Goal: Task Accomplishment & Management: Manage account settings

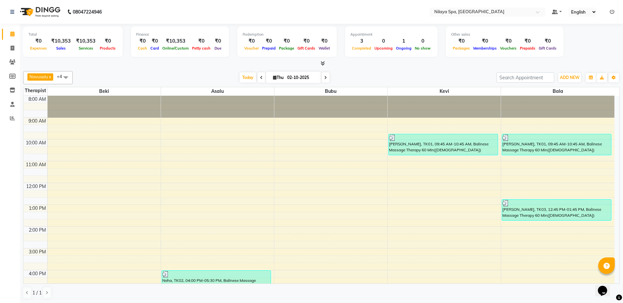
scroll to position [66, 0]
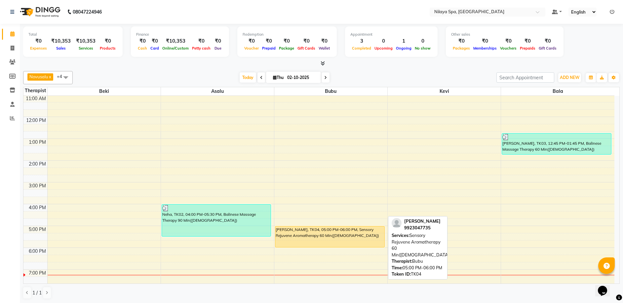
click at [330, 233] on div "[PERSON_NAME], TK04, 05:00 PM-06:00 PM, Sensory Rejuvene Aromatherapy 60 Min([D…" at bounding box center [329, 236] width 109 height 21
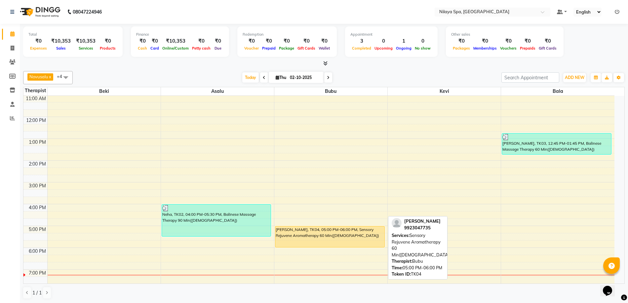
select select "1"
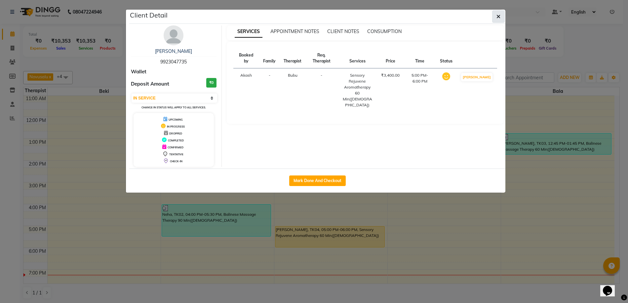
click at [500, 18] on icon "button" at bounding box center [498, 16] width 4 height 5
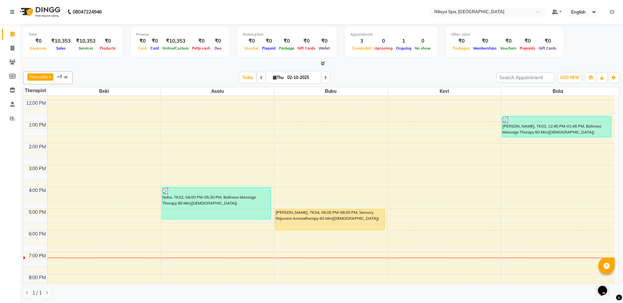
scroll to position [99, 0]
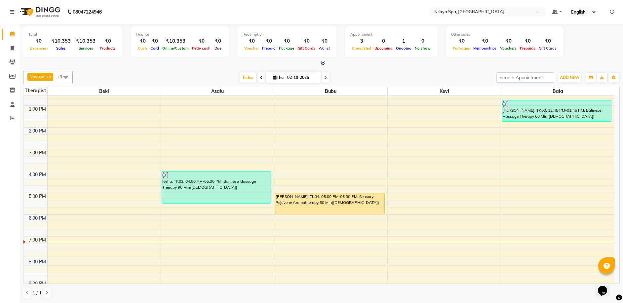
click at [150, 218] on div "8:00 AM 9:00 AM 10:00 AM 11:00 AM 12:00 PM 1:00 PM 2:00 PM 3:00 PM 4:00 PM 5:00…" at bounding box center [318, 171] width 591 height 349
select select "92591"
select select "tentative"
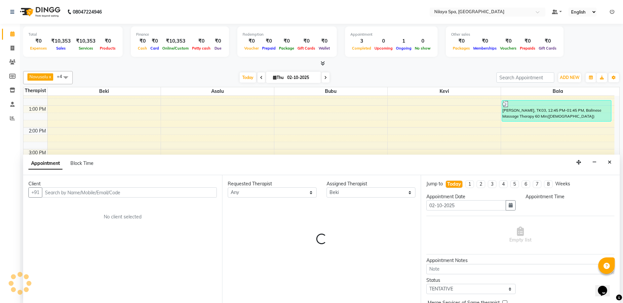
scroll to position [0, 0]
select select "1080"
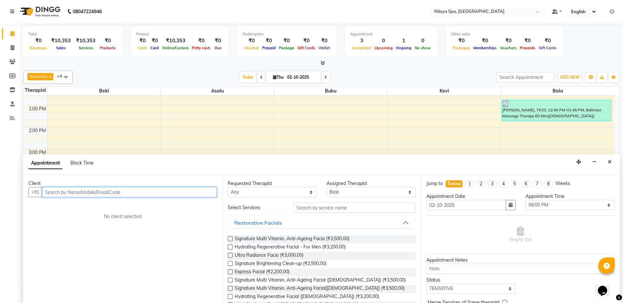
click at [74, 191] on input "text" at bounding box center [129, 192] width 175 height 10
type input "Burzacchini"
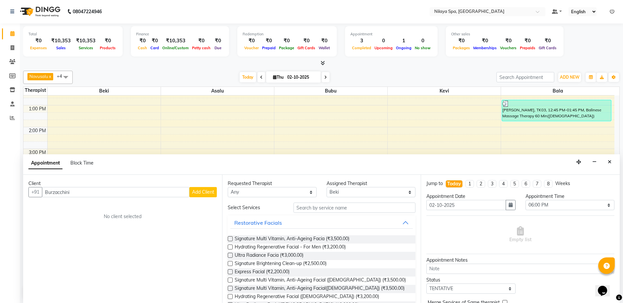
click at [199, 193] on span "Add Client" at bounding box center [203, 192] width 22 height 6
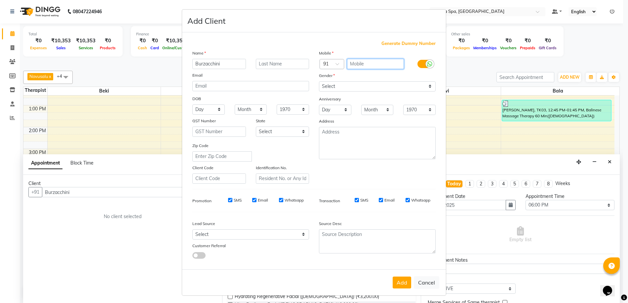
click at [374, 63] on input "text" at bounding box center [375, 64] width 57 height 10
click at [399, 44] on span "Generate Dummy Number" at bounding box center [408, 43] width 54 height 7
type input "1396200000002"
checkbox input "false"
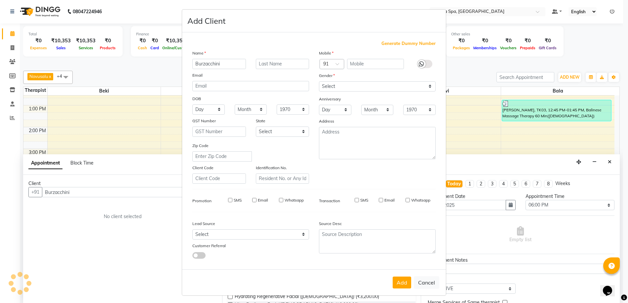
checkbox input "false"
click at [396, 284] on button "Add" at bounding box center [402, 283] width 19 height 12
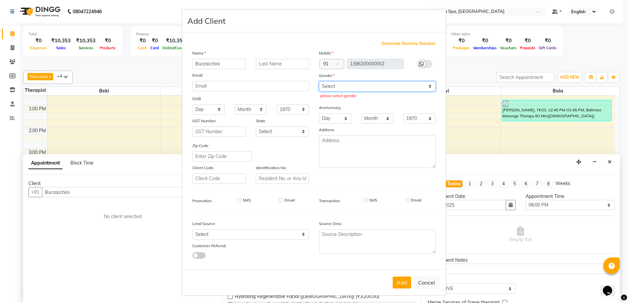
drag, startPoint x: 429, startPoint y: 88, endPoint x: 424, endPoint y: 90, distance: 5.2
click at [429, 88] on select "Select [DEMOGRAPHIC_DATA] [DEMOGRAPHIC_DATA] Other Prefer Not To Say" at bounding box center [377, 86] width 117 height 10
select select "[DEMOGRAPHIC_DATA]"
click at [319, 81] on select "Select [DEMOGRAPHIC_DATA] [DEMOGRAPHIC_DATA] Other Prefer Not To Say" at bounding box center [377, 86] width 117 height 10
click at [399, 283] on button "Add" at bounding box center [402, 283] width 19 height 12
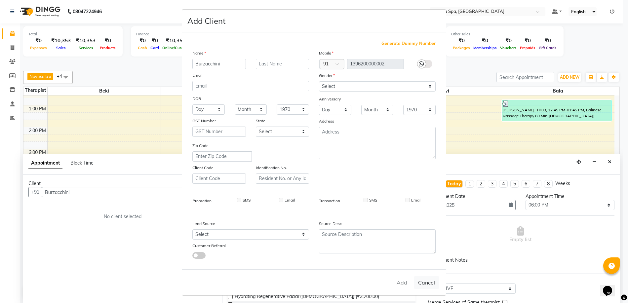
type input "13*********02"
select select
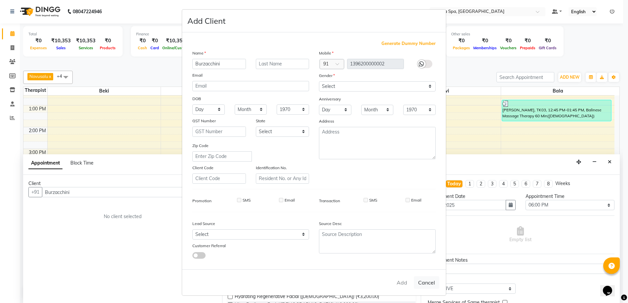
select select
checkbox input "false"
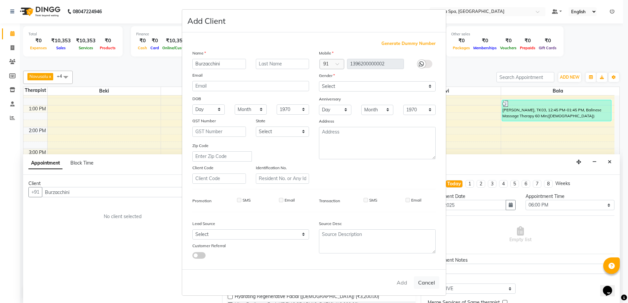
checkbox input "false"
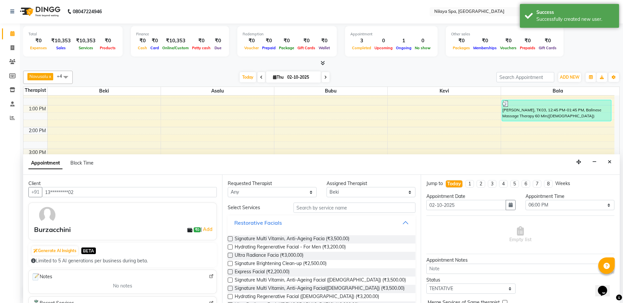
click at [278, 221] on div "Restorative Facials" at bounding box center [258, 223] width 48 height 8
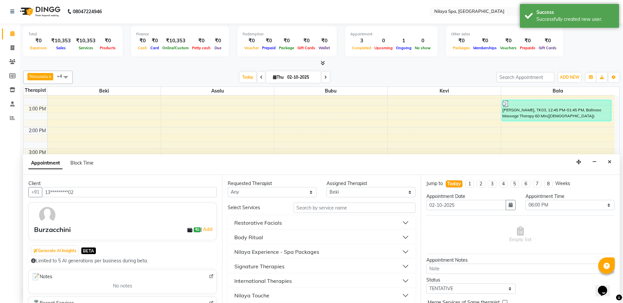
click at [265, 281] on div "International Therapies" at bounding box center [262, 281] width 57 height 8
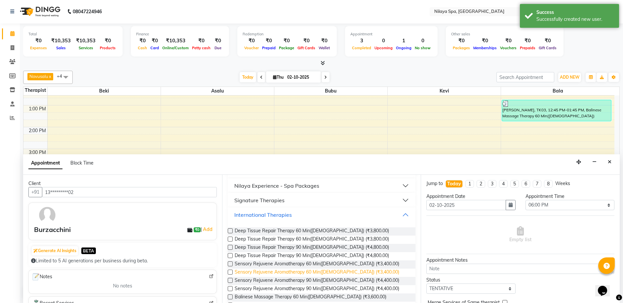
scroll to position [99, 0]
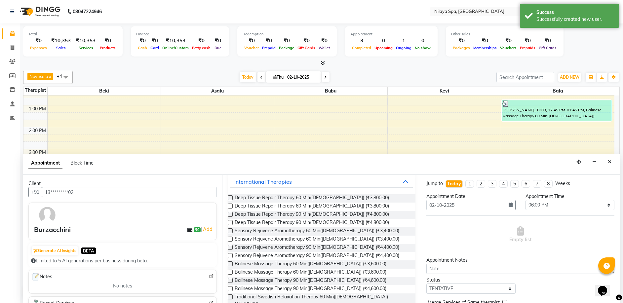
click at [230, 296] on label at bounding box center [230, 296] width 5 height 5
click at [230, 296] on input "checkbox" at bounding box center [230, 297] width 4 height 4
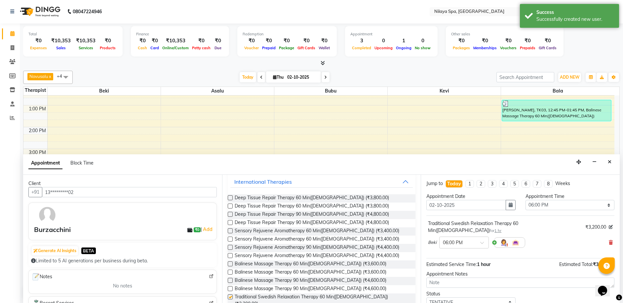
checkbox input "false"
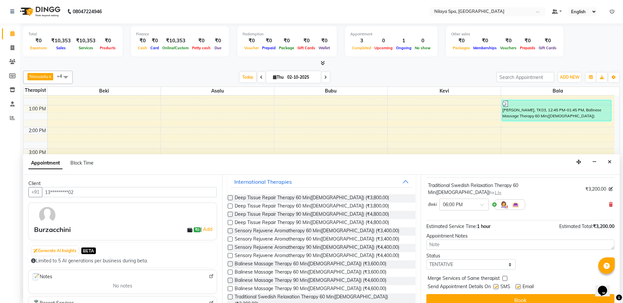
scroll to position [39, 0]
click at [486, 293] on button "Book" at bounding box center [520, 299] width 188 height 12
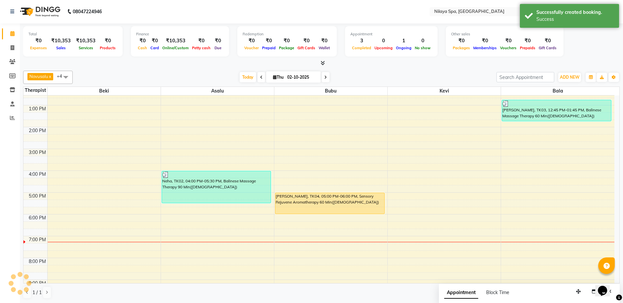
scroll to position [0, 0]
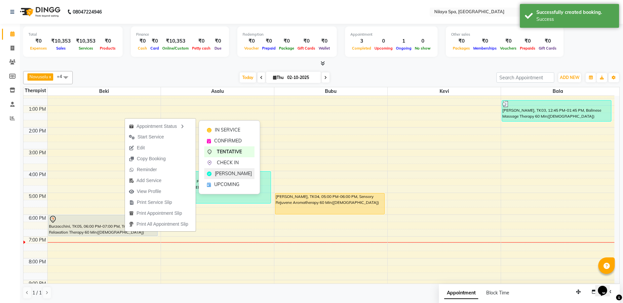
click at [222, 177] on div "[PERSON_NAME]" at bounding box center [229, 173] width 50 height 11
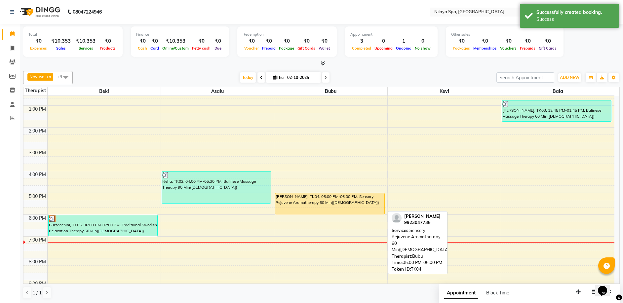
click at [327, 209] on div "[PERSON_NAME], TK04, 05:00 PM-06:00 PM, Sensory Rejuvene Aromatherapy 60 Min([D…" at bounding box center [329, 203] width 109 height 21
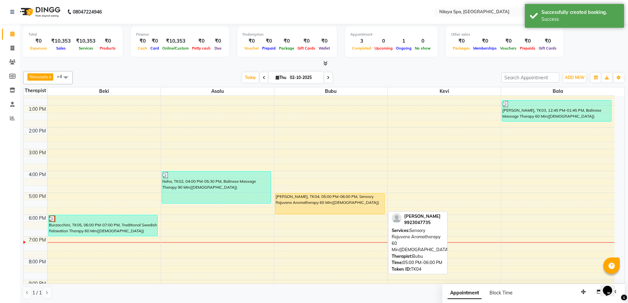
select select "1"
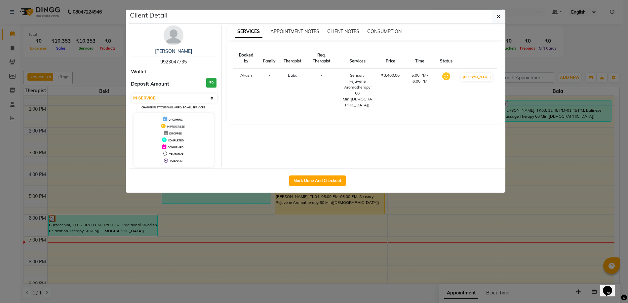
drag, startPoint x: 497, startPoint y: 18, endPoint x: 441, endPoint y: 100, distance: 100.2
click at [497, 17] on icon "button" at bounding box center [498, 16] width 4 height 5
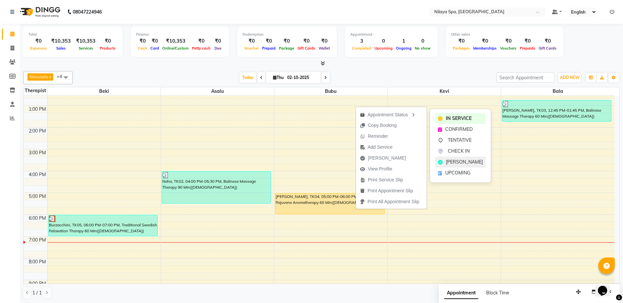
click at [449, 163] on span "[PERSON_NAME]" at bounding box center [464, 162] width 37 height 7
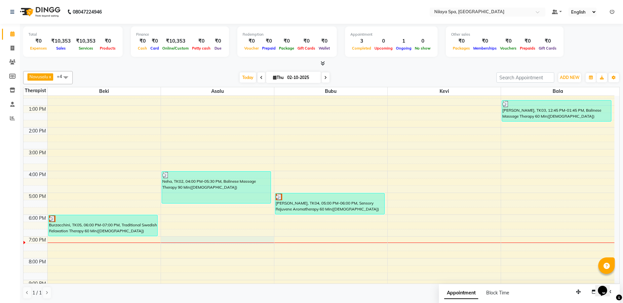
click at [180, 239] on div "8:00 AM 9:00 AM 10:00 AM 11:00 AM 12:00 PM 1:00 PM 2:00 PM 3:00 PM 4:00 PM 5:00…" at bounding box center [318, 171] width 591 height 349
select select "92599"
select select "1140"
select select "tentative"
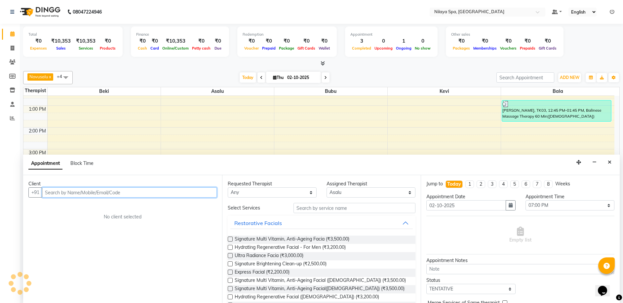
scroll to position [0, 0]
click at [69, 190] on input "text" at bounding box center [129, 192] width 175 height 10
type input "[PERSON_NAME]"
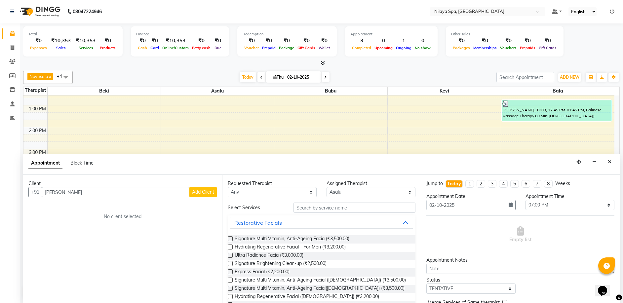
click at [201, 195] on button "Add Client" at bounding box center [202, 192] width 27 height 10
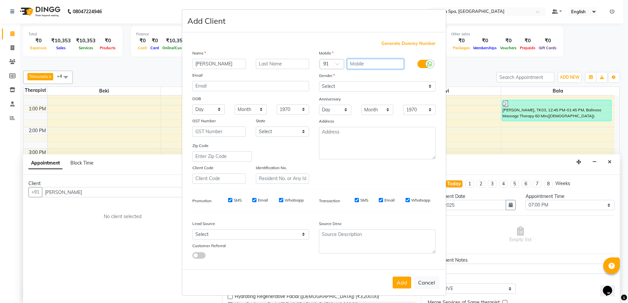
click at [380, 66] on input "text" at bounding box center [375, 64] width 57 height 10
type input "7066509791"
click at [429, 85] on select "Select [DEMOGRAPHIC_DATA] [DEMOGRAPHIC_DATA] Other Prefer Not To Say" at bounding box center [377, 86] width 117 height 10
select select "[DEMOGRAPHIC_DATA]"
click at [319, 81] on select "Select [DEMOGRAPHIC_DATA] [DEMOGRAPHIC_DATA] Other Prefer Not To Say" at bounding box center [377, 86] width 117 height 10
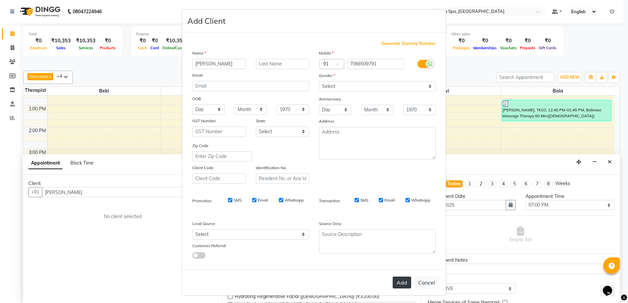
click at [396, 284] on button "Add" at bounding box center [402, 283] width 19 height 12
type input "70******91"
select select
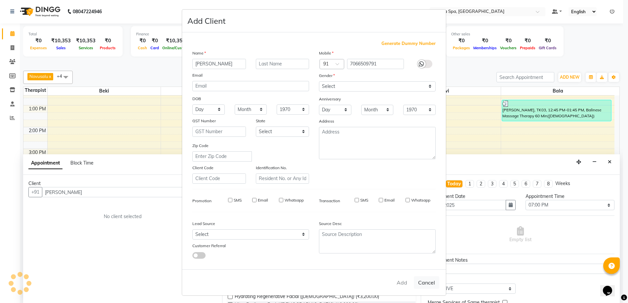
select select
checkbox input "false"
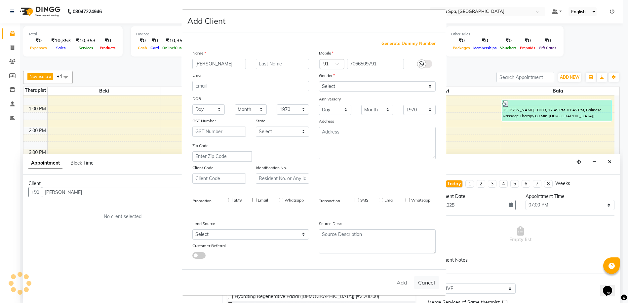
checkbox input "false"
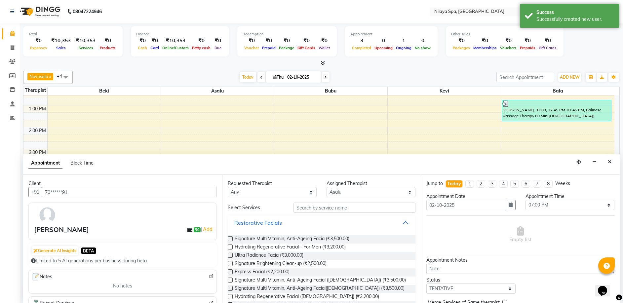
click at [252, 223] on div "Restorative Facials" at bounding box center [258, 223] width 48 height 8
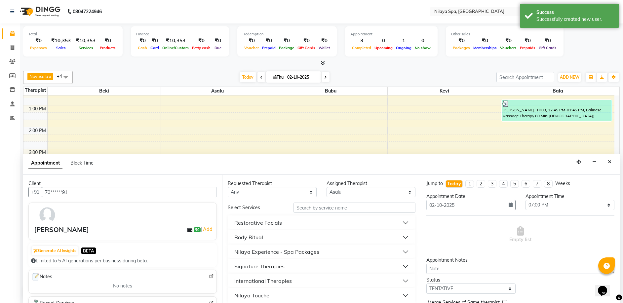
click at [258, 297] on div "Nilaya Touche" at bounding box center [251, 295] width 35 height 8
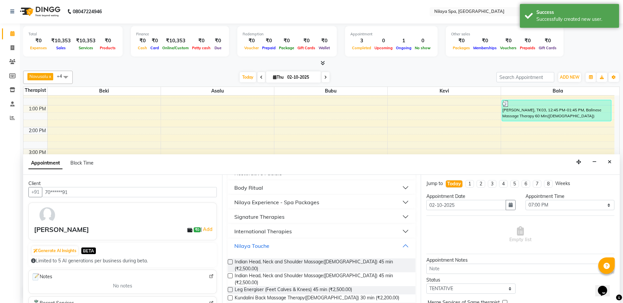
scroll to position [66, 0]
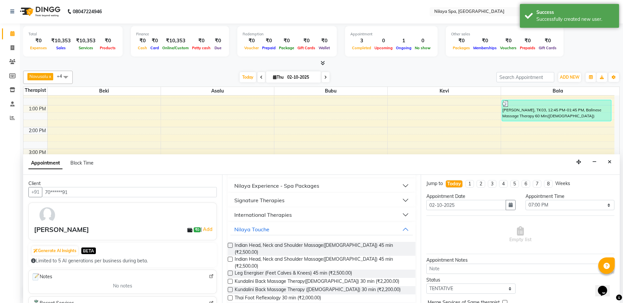
click at [230, 245] on label at bounding box center [230, 245] width 5 height 5
click at [230, 245] on input "checkbox" at bounding box center [230, 246] width 4 height 4
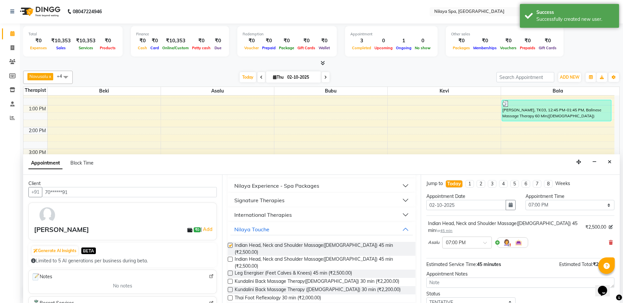
checkbox input "false"
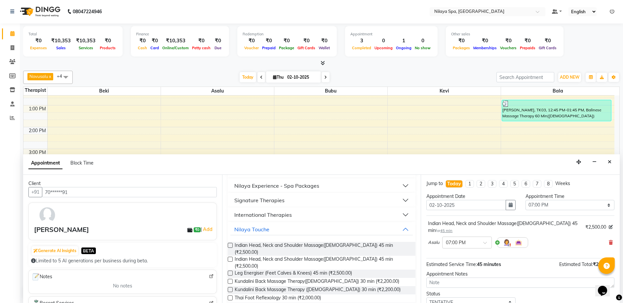
click at [497, 237] on div at bounding box center [512, 242] width 31 height 11
click at [517, 239] on img at bounding box center [518, 243] width 8 height 8
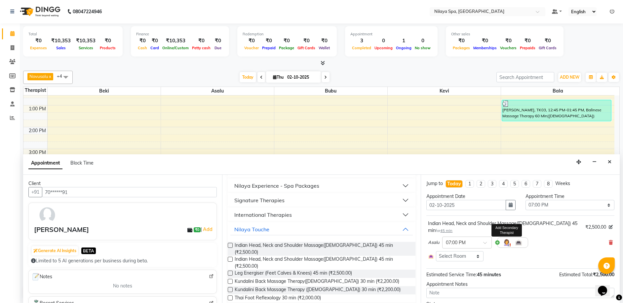
click at [507, 239] on img at bounding box center [507, 243] width 8 height 8
click at [492, 251] on span at bounding box center [494, 257] width 13 height 13
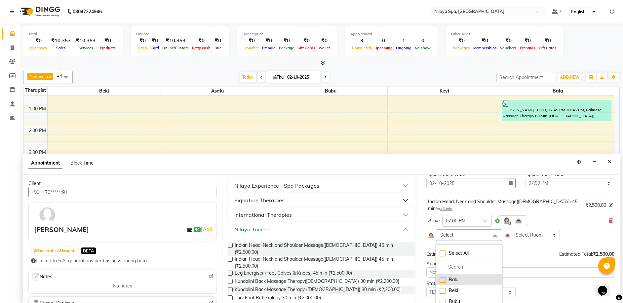
scroll to position [51, 0]
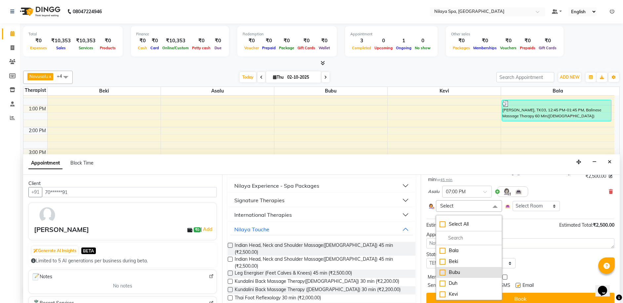
click at [441, 269] on div "Bubu" at bounding box center [468, 272] width 58 height 7
checkbox input "true"
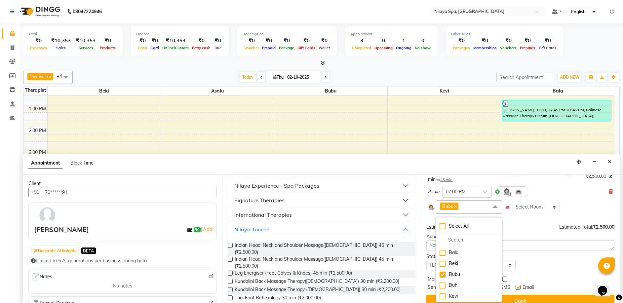
scroll to position [18, 0]
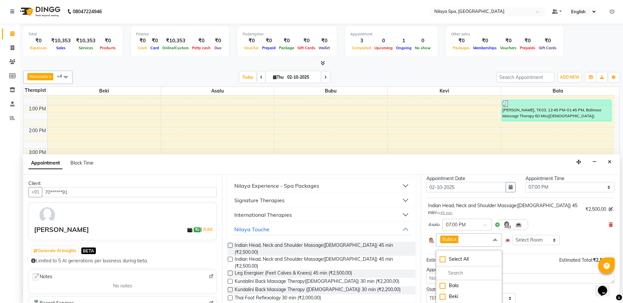
drag, startPoint x: 576, startPoint y: 229, endPoint x: 574, endPoint y: 232, distance: 3.4
click at [574, 233] on div "Bubu x Select All [PERSON_NAME] Bubu Duh Kevi Select Room Floor" at bounding box center [520, 240] width 185 height 14
click at [494, 233] on span at bounding box center [494, 239] width 13 height 13
click at [432, 237] on img at bounding box center [431, 240] width 6 height 6
click at [497, 219] on div at bounding box center [512, 224] width 31 height 11
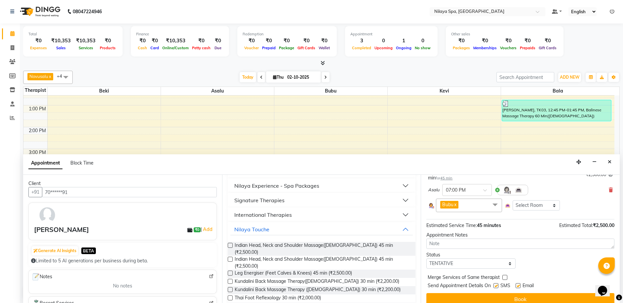
scroll to position [53, 0]
click at [509, 293] on button "Book" at bounding box center [520, 299] width 188 height 12
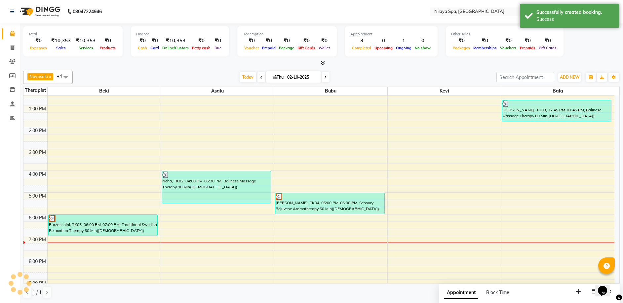
scroll to position [0, 0]
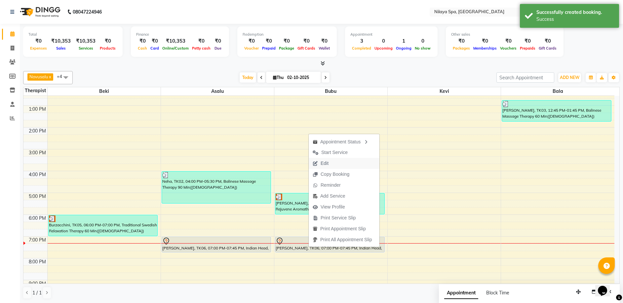
click at [330, 162] on span "Edit" at bounding box center [321, 163] width 24 height 11
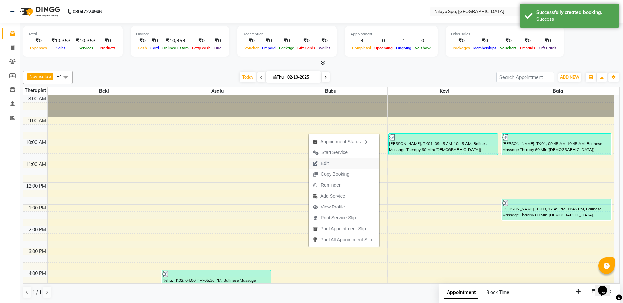
select select "92599"
select select "1140"
select select "tentative"
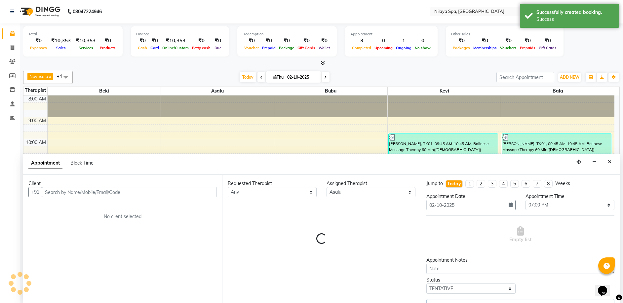
scroll to position [161, 0]
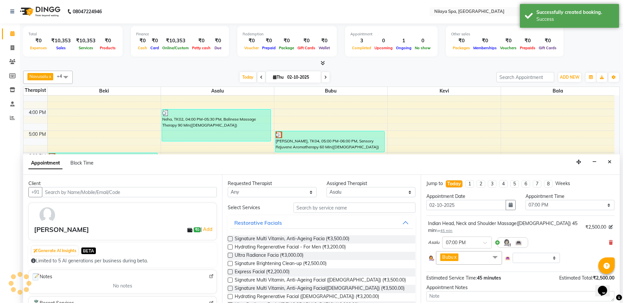
select select "4564"
click at [246, 222] on div "Restorative Facials" at bounding box center [258, 223] width 48 height 8
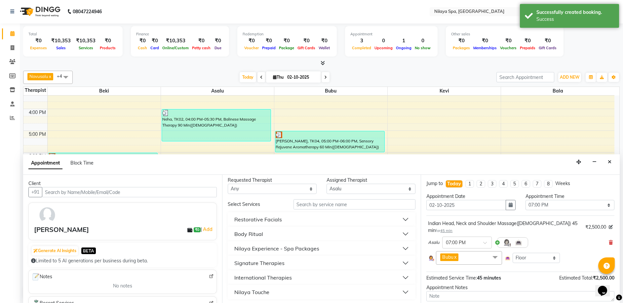
scroll to position [5, 0]
click at [249, 289] on div "Nilaya Touche" at bounding box center [251, 290] width 35 height 8
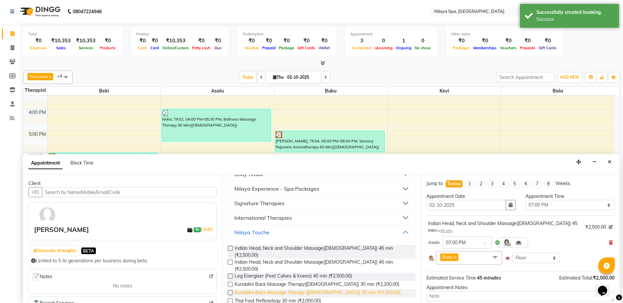
scroll to position [71, 0]
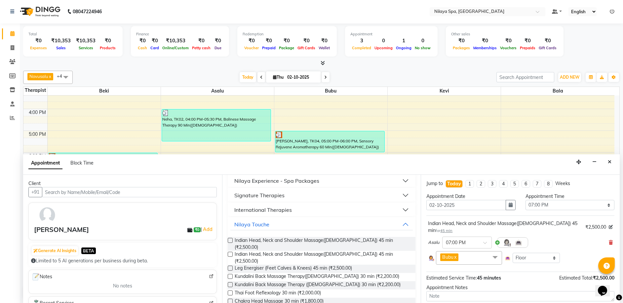
click at [229, 266] on label at bounding box center [230, 268] width 5 height 5
click at [229, 267] on input "checkbox" at bounding box center [230, 269] width 4 height 4
checkbox input "false"
click at [487, 285] on span at bounding box center [487, 288] width 8 height 7
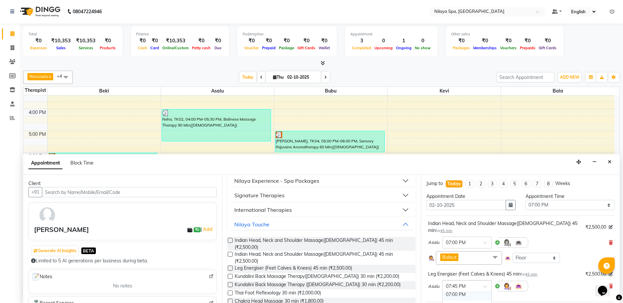
click at [461, 289] on div "07:00 PM" at bounding box center [466, 294] width 49 height 12
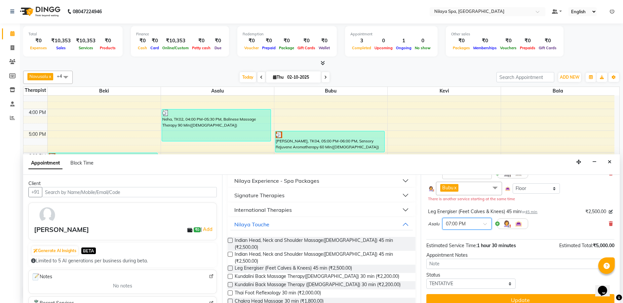
scroll to position [71, 0]
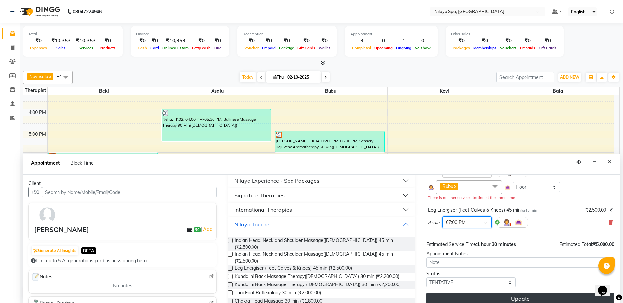
click at [536, 293] on button "Update" at bounding box center [520, 299] width 188 height 12
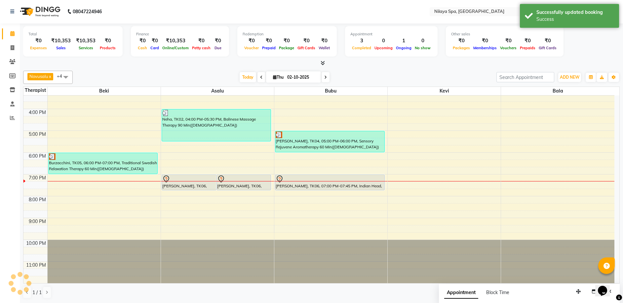
scroll to position [0, 0]
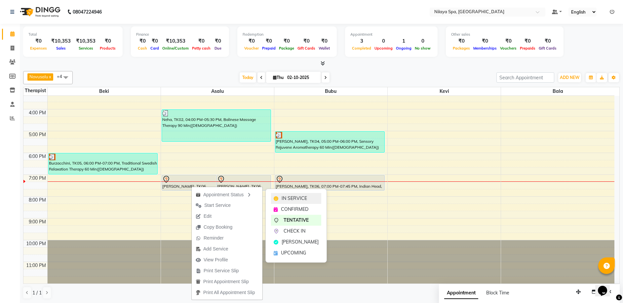
click at [280, 197] on div "IN SERVICE" at bounding box center [296, 198] width 50 height 11
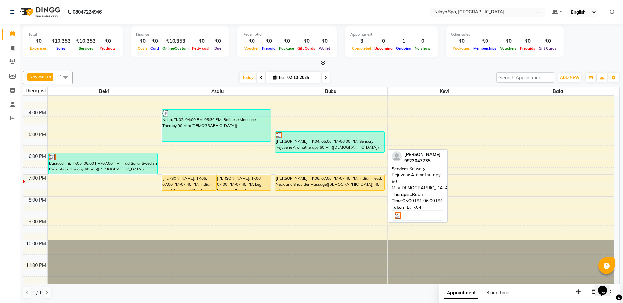
click at [310, 145] on div "[PERSON_NAME], TK04, 05:00 PM-06:00 PM, Sensory Rejuvene Aromatherapy 60 Min([D…" at bounding box center [329, 141] width 109 height 21
select select "3"
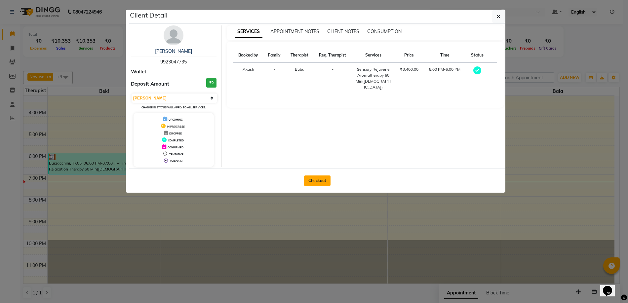
click at [316, 181] on button "Checkout" at bounding box center [317, 180] width 26 height 11
select select "9038"
select select "service"
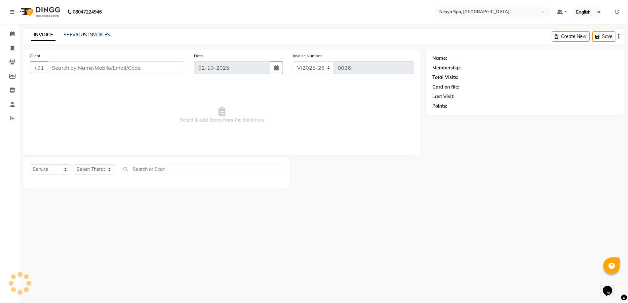
type input "99******35"
select select "92600"
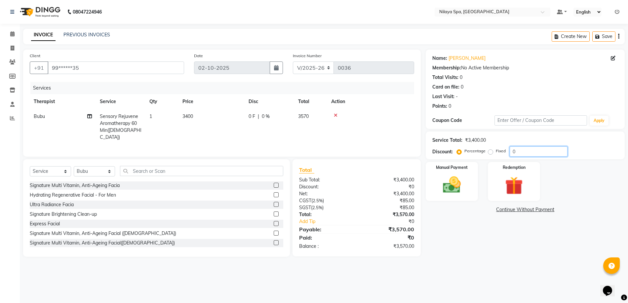
click at [519, 149] on input "0" at bounding box center [538, 151] width 58 height 10
click at [462, 190] on img at bounding box center [451, 184] width 30 height 21
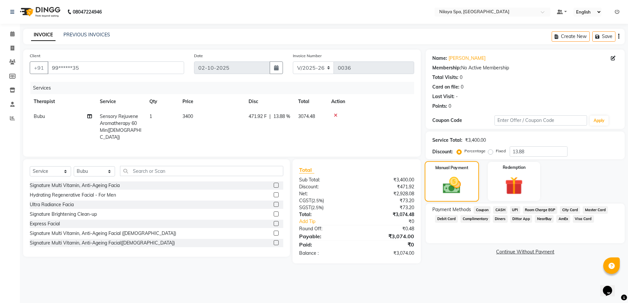
click at [468, 185] on div "Manual Payment" at bounding box center [452, 181] width 54 height 40
click at [529, 152] on input "13.88" at bounding box center [538, 151] width 58 height 10
type input "1"
click at [517, 151] on input "number" at bounding box center [538, 151] width 58 height 10
click at [460, 186] on img at bounding box center [451, 185] width 29 height 21
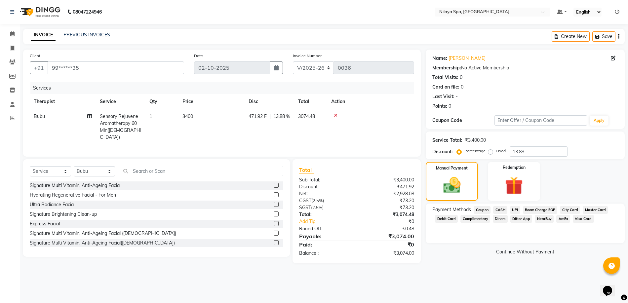
click at [551, 209] on span "Room Charge EGP" at bounding box center [540, 210] width 35 height 8
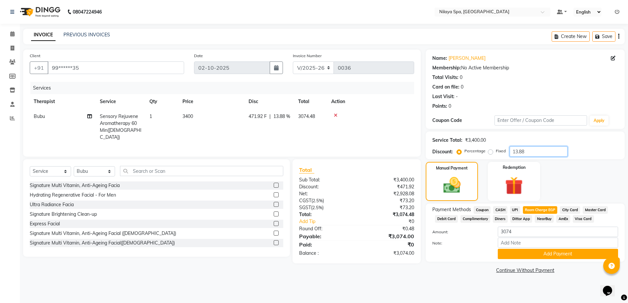
click at [529, 153] on input "13.88" at bounding box center [538, 151] width 58 height 10
type input "1"
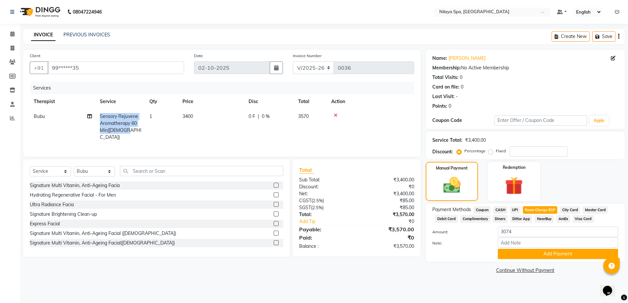
drag, startPoint x: 100, startPoint y: 116, endPoint x: 140, endPoint y: 129, distance: 41.8
click at [140, 129] on td "Sensory Rejuvene Aromatherapy 60 Min([DEMOGRAPHIC_DATA])" at bounding box center [121, 127] width 50 height 36
select select "92600"
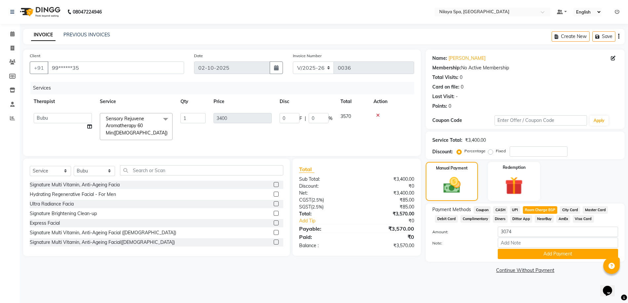
click at [165, 119] on span at bounding box center [165, 119] width 13 height 13
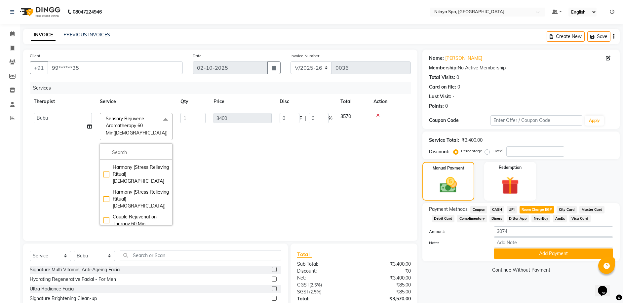
scroll to position [760, 0]
checkbox input "true"
checkbox input "false"
type input "3600"
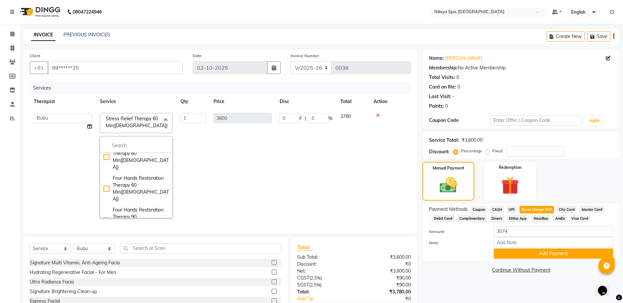
click at [279, 186] on td "0 F | 0 %" at bounding box center [306, 165] width 61 height 113
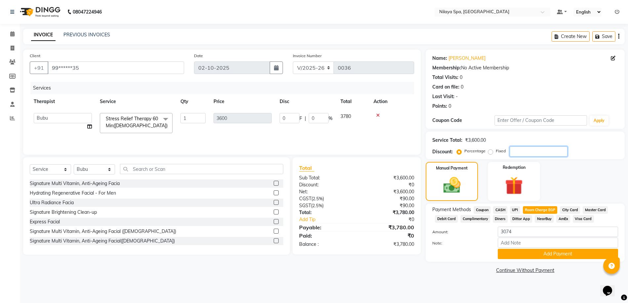
click at [514, 149] on input "number" at bounding box center [538, 151] width 58 height 10
type input "1"
type input "36"
type input "1"
type input "13"
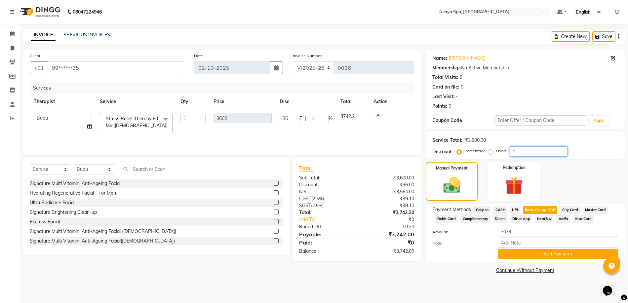
type input "468"
type input "13"
type input "13.8"
type input "496.8"
type input "13.8"
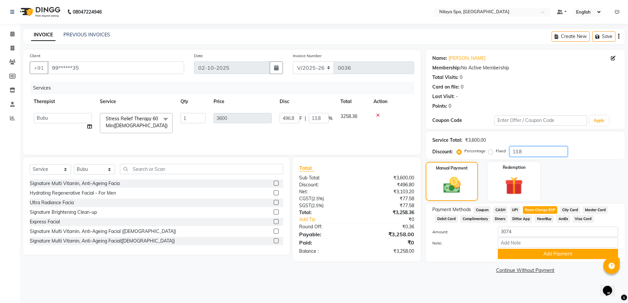
type input "13.88"
type input "499.68"
type input "13.88"
click at [515, 210] on span "UPI" at bounding box center [515, 210] width 10 height 8
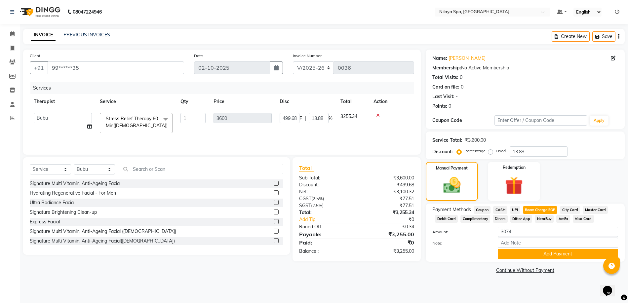
type input "3255"
click at [528, 254] on button "Add Payment" at bounding box center [558, 254] width 120 height 10
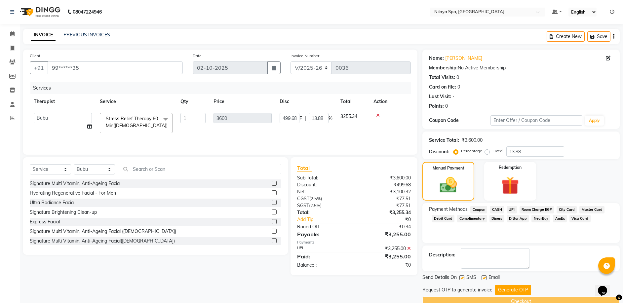
scroll to position [14, 0]
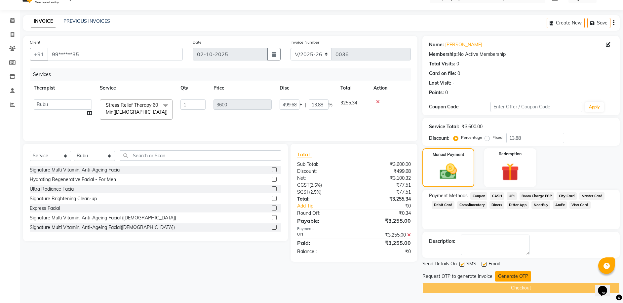
click at [509, 274] on button "Generate OTP" at bounding box center [513, 276] width 36 height 10
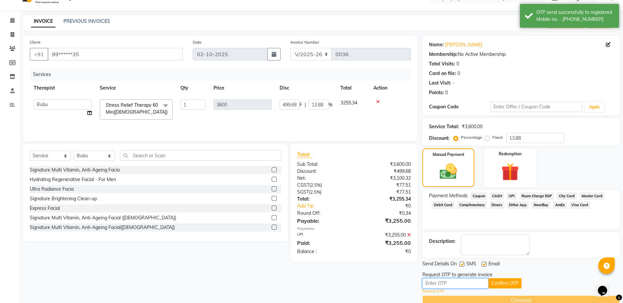
click at [461, 284] on input "text" at bounding box center [455, 283] width 66 height 10
type input "8407"
click at [502, 283] on button "Confirm OTP" at bounding box center [504, 283] width 33 height 10
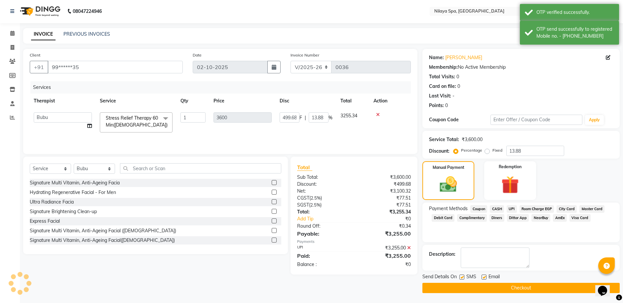
scroll to position [1, 0]
click at [531, 289] on button "Checkout" at bounding box center [520, 288] width 197 height 10
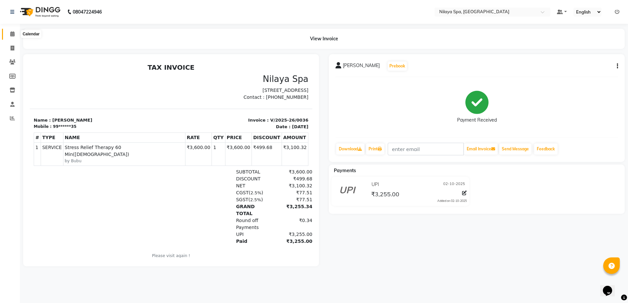
click at [12, 35] on icon at bounding box center [12, 33] width 4 height 5
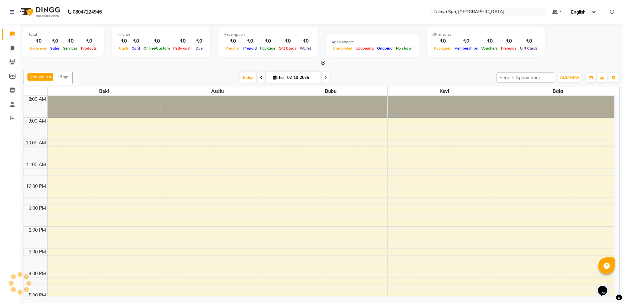
scroll to position [148, 0]
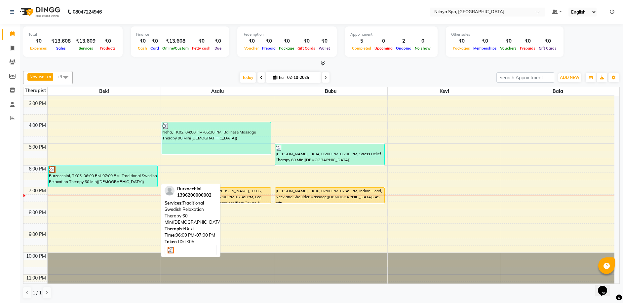
click at [94, 177] on div "Burzacchini, TK05, 06:00 PM-07:00 PM, Traditional Swedish Relaxation Therapy 60…" at bounding box center [103, 176] width 109 height 21
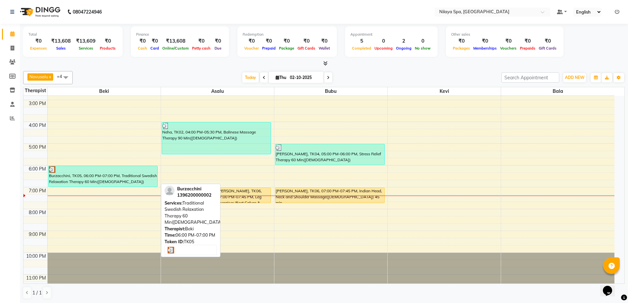
select select "3"
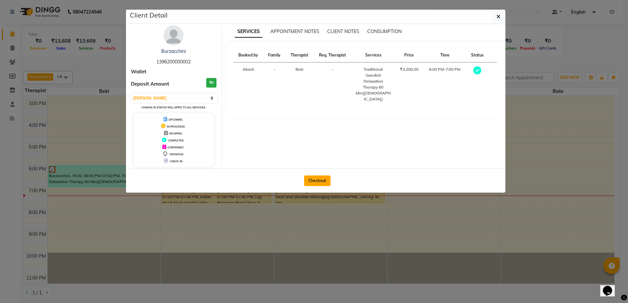
click at [318, 183] on button "Checkout" at bounding box center [317, 180] width 26 height 11
select select "service"
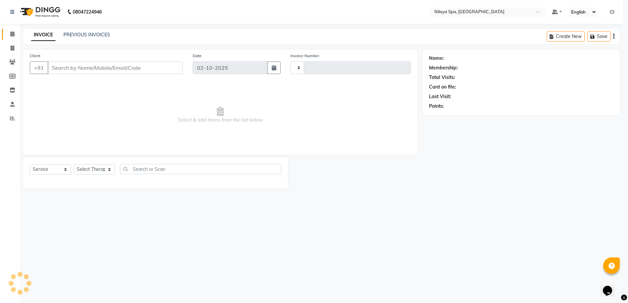
type input "0037"
select select "9038"
type input "13*********02"
select select "92591"
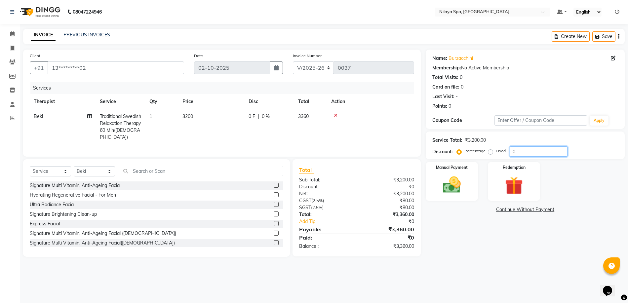
click at [530, 153] on input "0" at bounding box center [538, 151] width 58 height 10
type input "15.62"
click at [455, 183] on img at bounding box center [451, 184] width 30 height 21
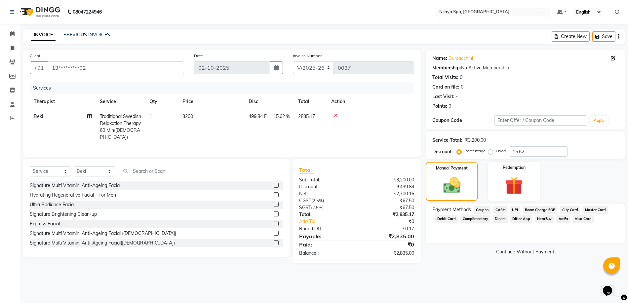
click at [537, 208] on span "Room Charge EGP" at bounding box center [540, 210] width 35 height 8
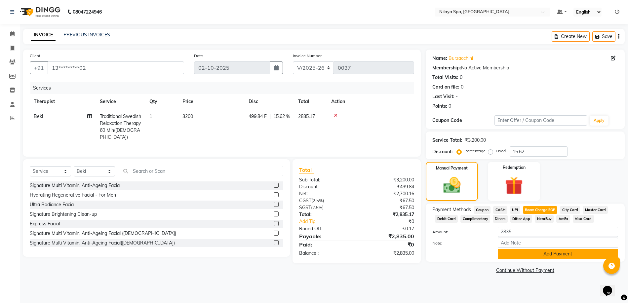
click at [532, 254] on button "Add Payment" at bounding box center [558, 254] width 120 height 10
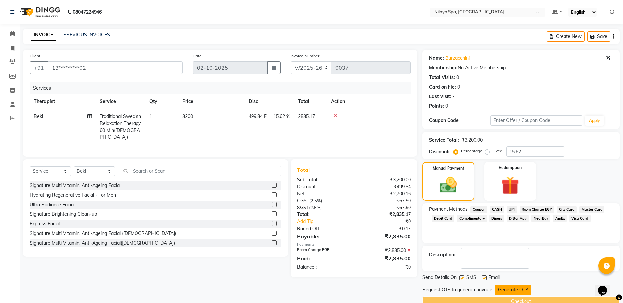
click at [505, 289] on button "Generate OTP" at bounding box center [513, 290] width 36 height 10
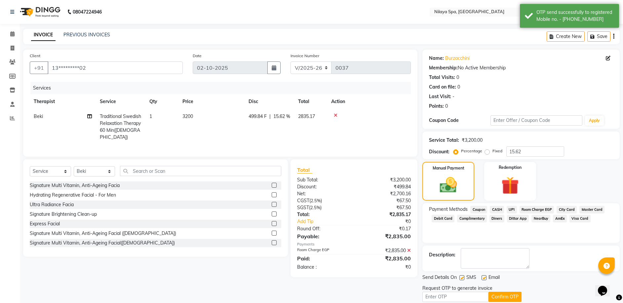
scroll to position [26, 0]
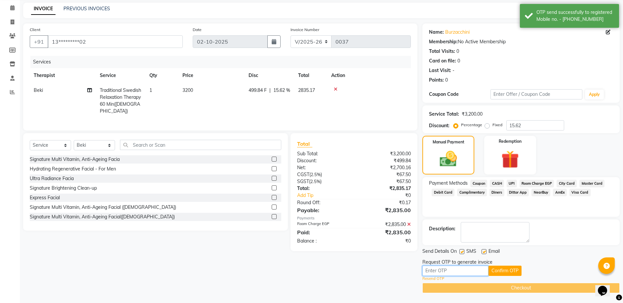
click at [466, 271] on input "text" at bounding box center [455, 271] width 66 height 10
type input "8407"
click at [502, 271] on button "Confirm OTP" at bounding box center [504, 271] width 33 height 10
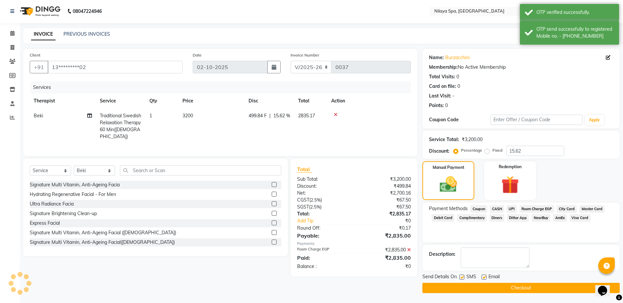
scroll to position [1, 0]
click at [509, 288] on button "Checkout" at bounding box center [520, 288] width 197 height 10
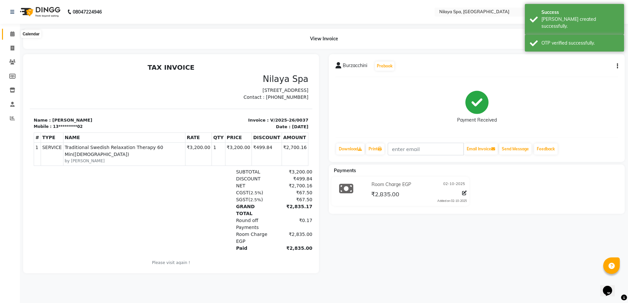
click at [13, 33] on icon at bounding box center [12, 33] width 4 height 5
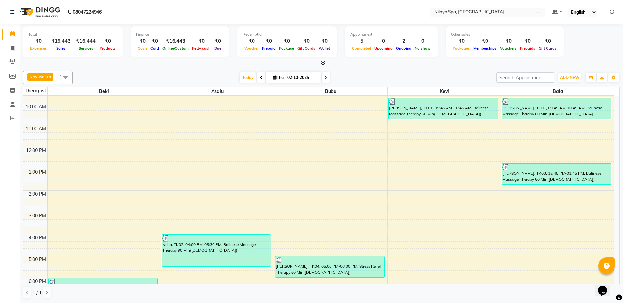
scroll to position [33, 0]
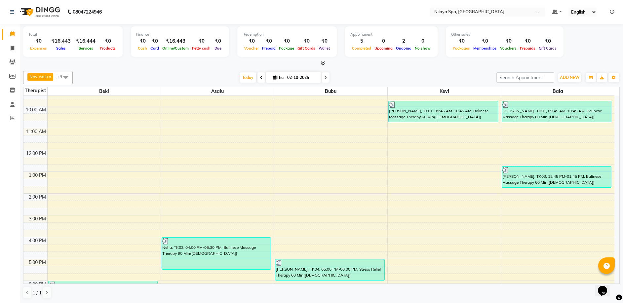
click at [325, 78] on icon at bounding box center [325, 78] width 3 height 4
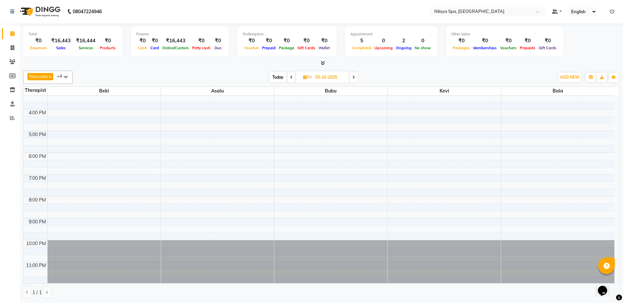
scroll to position [161, 0]
click at [293, 78] on span at bounding box center [291, 77] width 8 height 10
type input "02-10-2025"
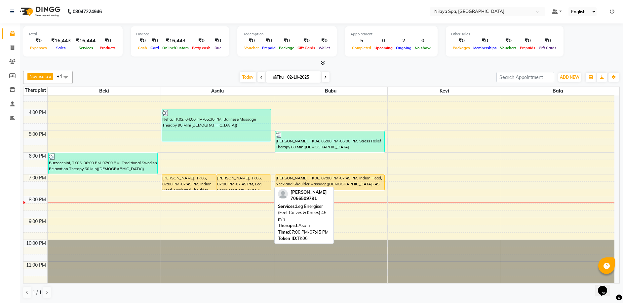
click at [265, 189] on div at bounding box center [244, 190] width 54 height 3
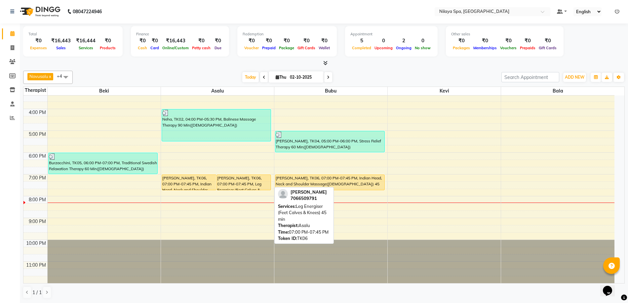
select select "1"
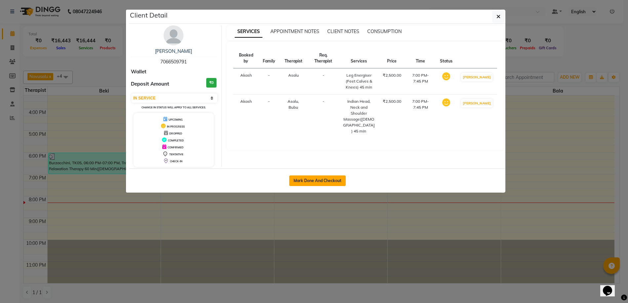
click at [298, 181] on button "Mark Done And Checkout" at bounding box center [317, 180] width 56 height 11
select select "service"
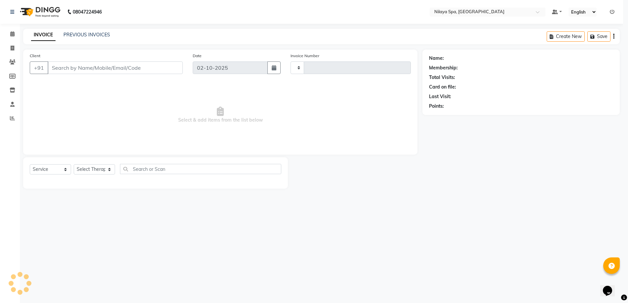
type input "0038"
select select "3"
select select "9038"
type input "70******91"
select select "92599"
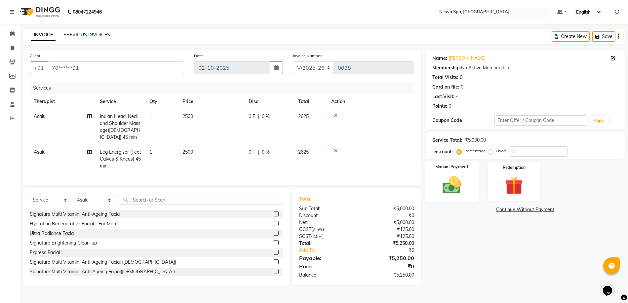
click at [458, 194] on img at bounding box center [451, 184] width 30 height 21
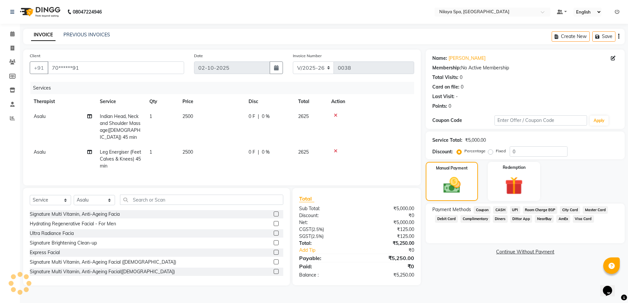
click at [540, 210] on span "Room Charge EGP" at bounding box center [540, 210] width 35 height 8
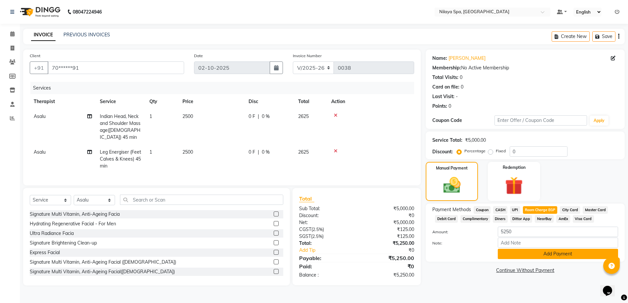
click at [529, 253] on button "Add Payment" at bounding box center [558, 254] width 120 height 10
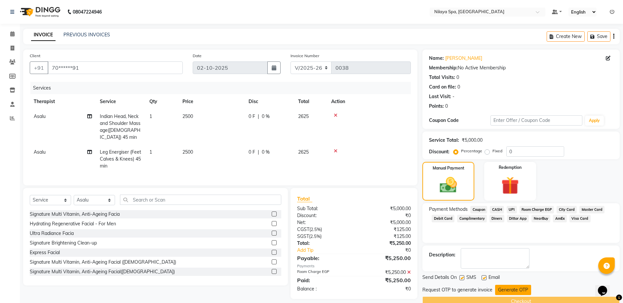
click at [510, 287] on button "Generate OTP" at bounding box center [513, 290] width 36 height 10
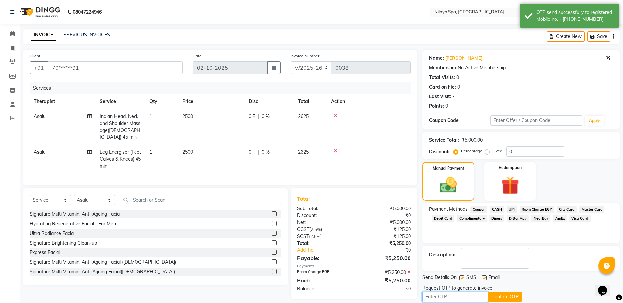
click at [437, 296] on input "text" at bounding box center [455, 297] width 66 height 10
type input "8407"
click at [500, 295] on button "Confirm OTP" at bounding box center [504, 297] width 33 height 10
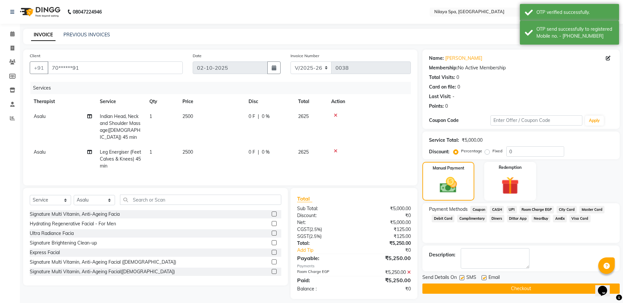
scroll to position [11, 0]
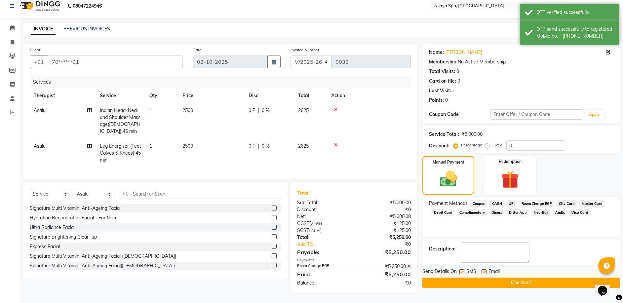
click at [512, 278] on button "Checkout" at bounding box center [520, 283] width 197 height 10
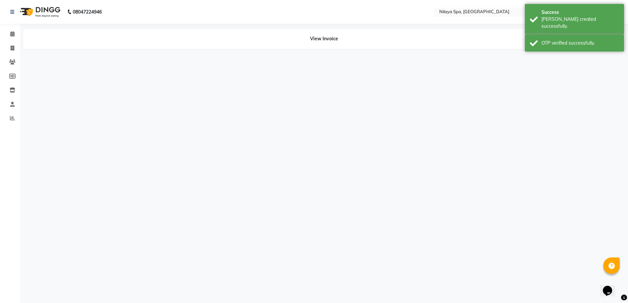
select select "92599"
select select "92600"
select select "92599"
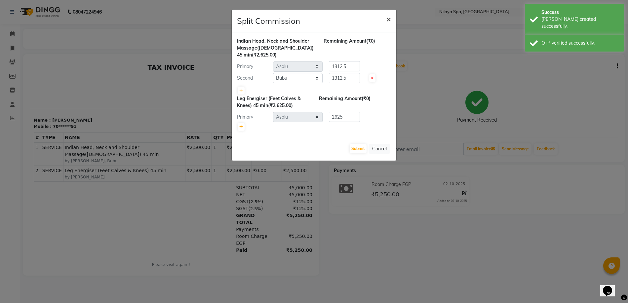
click at [388, 19] on span "×" at bounding box center [388, 19] width 5 height 10
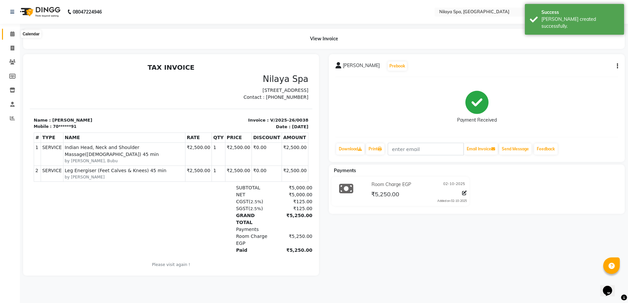
click at [14, 31] on span at bounding box center [13, 34] width 12 height 8
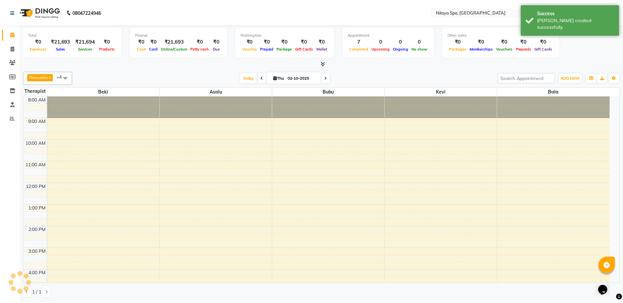
scroll to position [148, 0]
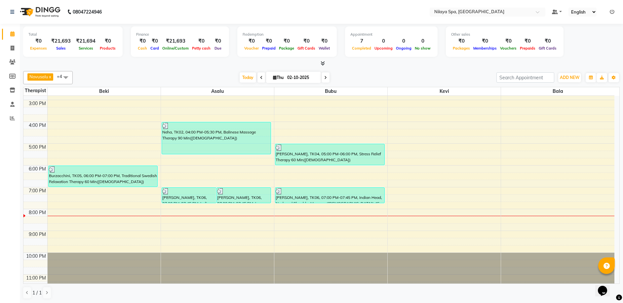
click at [94, 234] on div "8:00 AM 9:00 AM 10:00 AM 11:00 AM 12:00 PM 1:00 PM 2:00 PM 3:00 PM 4:00 PM 5:00…" at bounding box center [318, 121] width 591 height 349
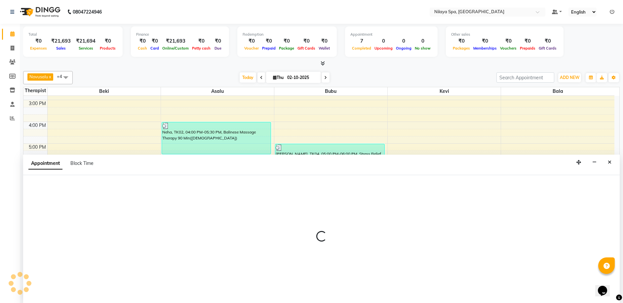
scroll to position [0, 0]
select select "92591"
select select "1260"
select select "tentative"
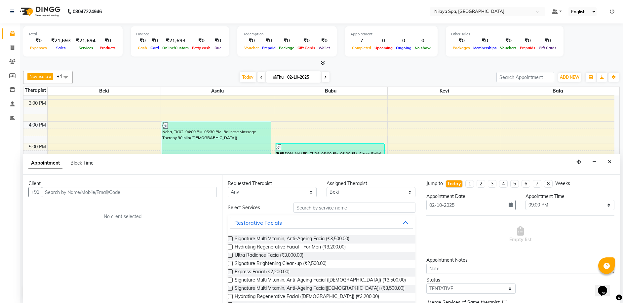
click at [64, 192] on input "text" at bounding box center [129, 192] width 175 height 10
type input "[PERSON_NAME]"
click at [202, 193] on span "Add Client" at bounding box center [203, 192] width 22 height 6
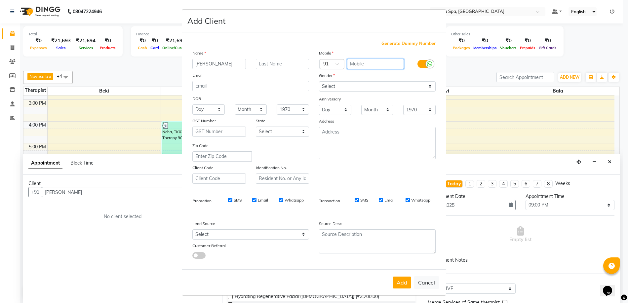
click at [360, 65] on input "text" at bounding box center [375, 64] width 57 height 10
click at [382, 63] on input "text" at bounding box center [375, 64] width 57 height 10
type input "983040562"
drag, startPoint x: 428, startPoint y: 87, endPoint x: 404, endPoint y: 89, distance: 23.8
click at [428, 87] on select "Select [DEMOGRAPHIC_DATA] [DEMOGRAPHIC_DATA] Other Prefer Not To Say" at bounding box center [377, 86] width 117 height 10
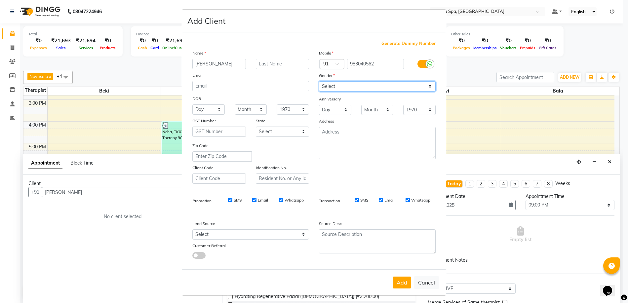
select select "[DEMOGRAPHIC_DATA]"
click at [319, 81] on select "Select [DEMOGRAPHIC_DATA] [DEMOGRAPHIC_DATA] Other Prefer Not To Say" at bounding box center [377, 86] width 117 height 10
click at [398, 283] on button "Add" at bounding box center [402, 283] width 19 height 12
type input "98*****62"
select select
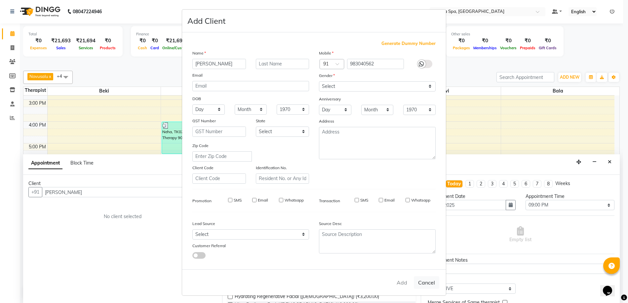
select select
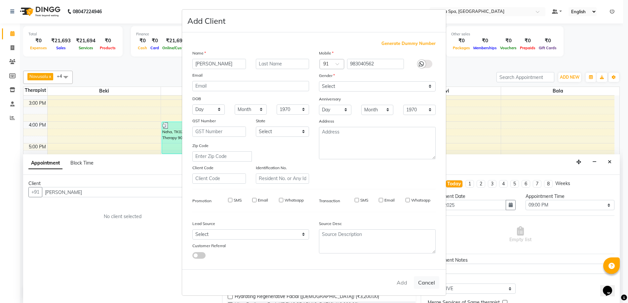
select select
checkbox input "false"
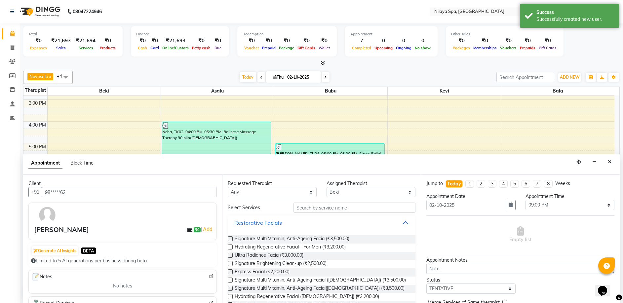
click at [256, 222] on div "Restorative Facials" at bounding box center [258, 223] width 48 height 8
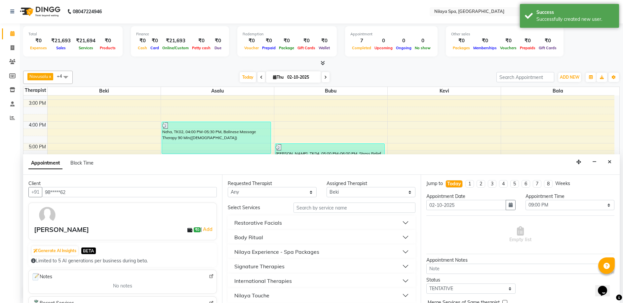
drag, startPoint x: 268, startPoint y: 265, endPoint x: 269, endPoint y: 261, distance: 3.4
click at [268, 265] on div "Signature Therapies" at bounding box center [259, 266] width 50 height 8
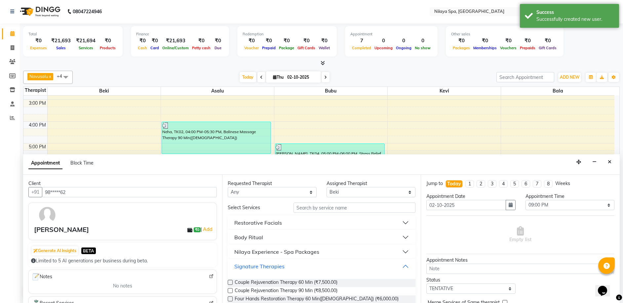
scroll to position [33, 0]
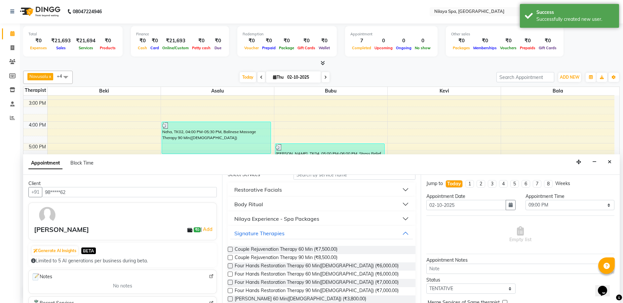
click at [231, 250] on label at bounding box center [230, 249] width 5 height 5
click at [231, 250] on input "checkbox" at bounding box center [230, 250] width 4 height 4
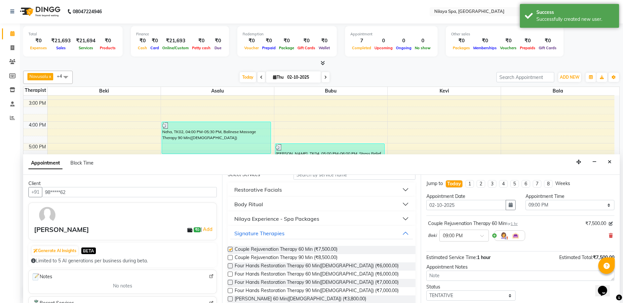
checkbox input "false"
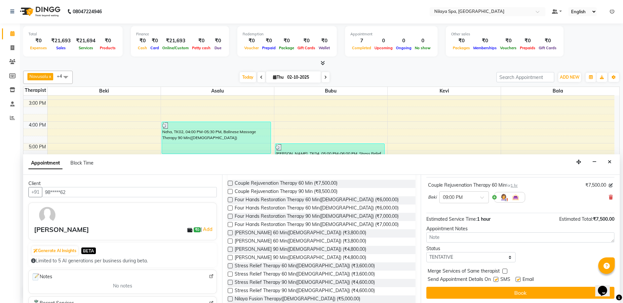
scroll to position [39, 0]
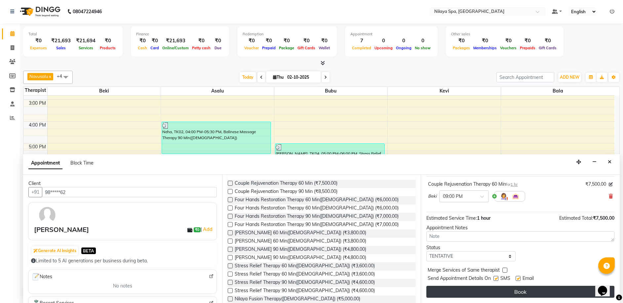
click at [513, 293] on button "Book" at bounding box center [520, 292] width 188 height 12
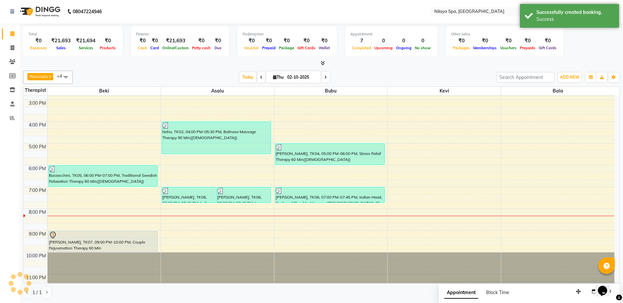
scroll to position [0, 0]
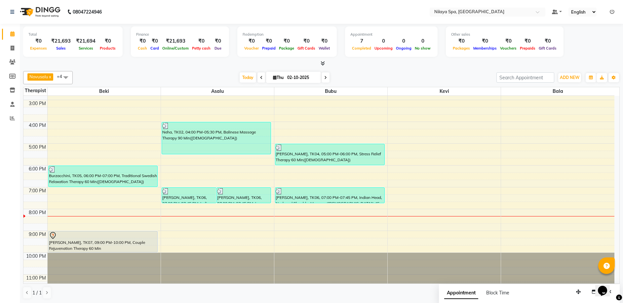
click at [297, 234] on div "8:00 AM 9:00 AM 10:00 AM 11:00 AM 12:00 PM 1:00 PM 2:00 PM 3:00 PM 4:00 PM 5:00…" at bounding box center [318, 121] width 591 height 349
select select "92600"
select select "tentative"
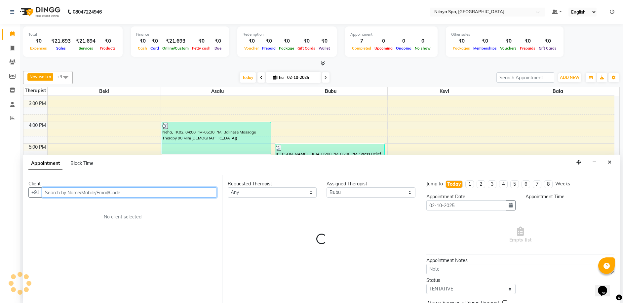
scroll to position [0, 0]
select select "1260"
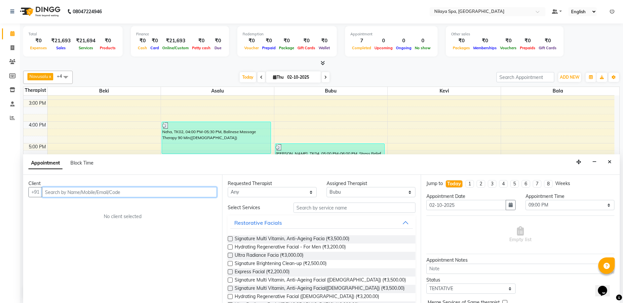
click at [59, 194] on input "text" at bounding box center [129, 192] width 175 height 10
click at [60, 193] on input "text" at bounding box center [129, 192] width 175 height 10
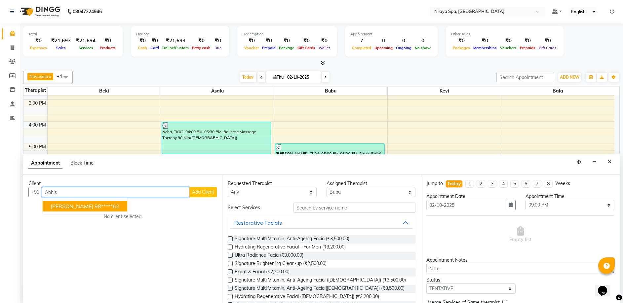
click at [80, 208] on span "[PERSON_NAME]" at bounding box center [72, 206] width 43 height 7
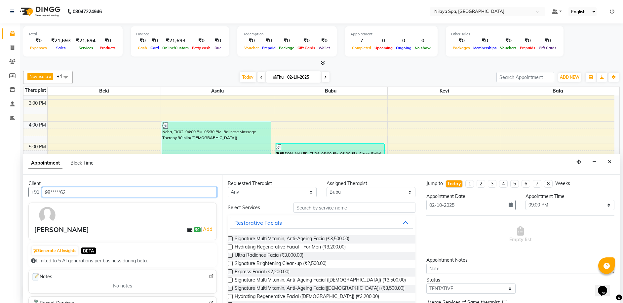
type input "98*****62"
click at [248, 224] on div "Restorative Facials" at bounding box center [258, 223] width 48 height 8
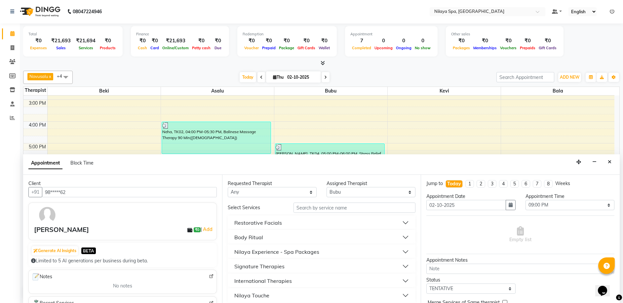
click at [248, 282] on div "International Therapies" at bounding box center [262, 281] width 57 height 8
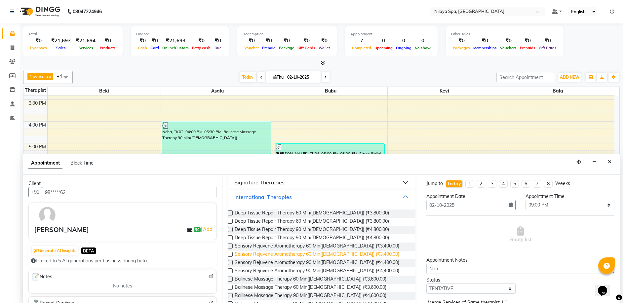
scroll to position [99, 0]
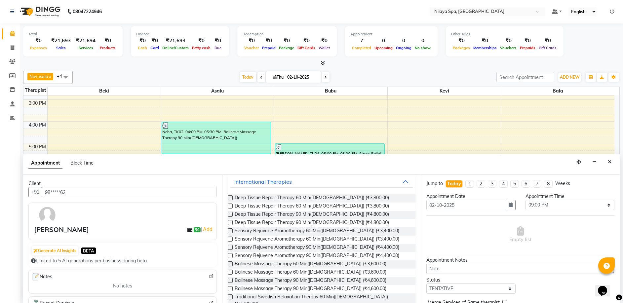
click at [230, 239] on label at bounding box center [230, 239] width 5 height 5
click at [230, 239] on input "checkbox" at bounding box center [230, 240] width 4 height 4
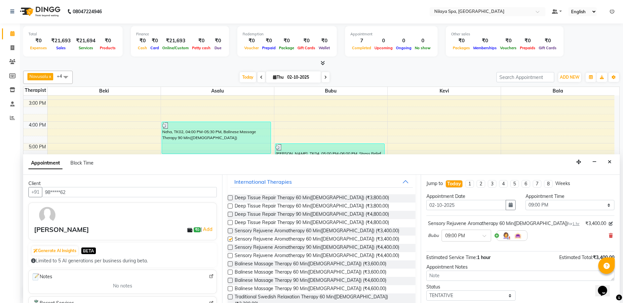
checkbox input "false"
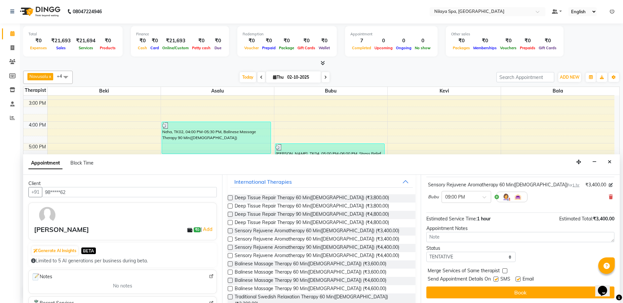
scroll to position [39, 0]
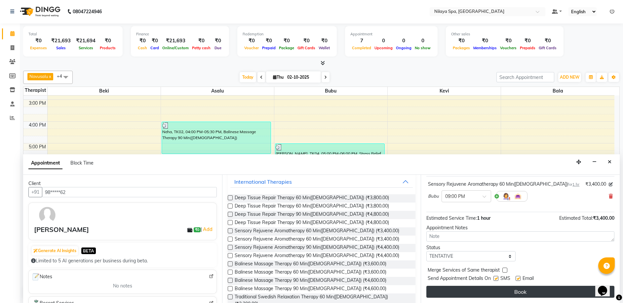
click at [518, 292] on button "Book" at bounding box center [520, 292] width 188 height 12
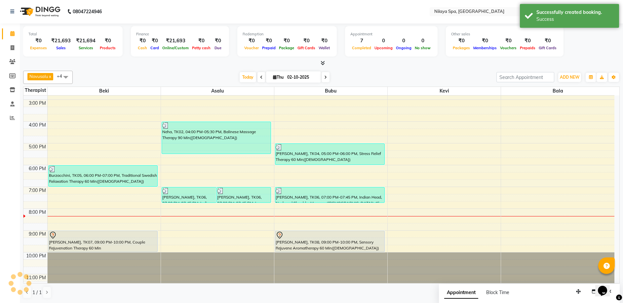
scroll to position [0, 0]
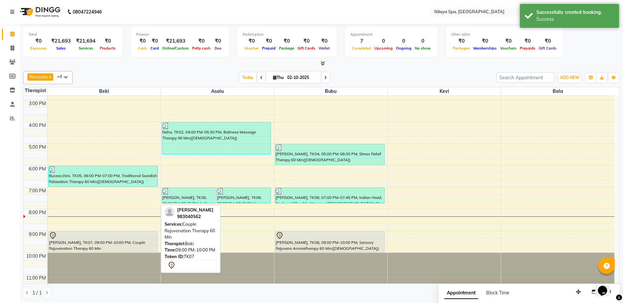
click at [151, 244] on div "[PERSON_NAME], TK07, 09:00 PM-10:00 PM, Couple Rejuvenation Therapy 60 Min" at bounding box center [103, 241] width 109 height 21
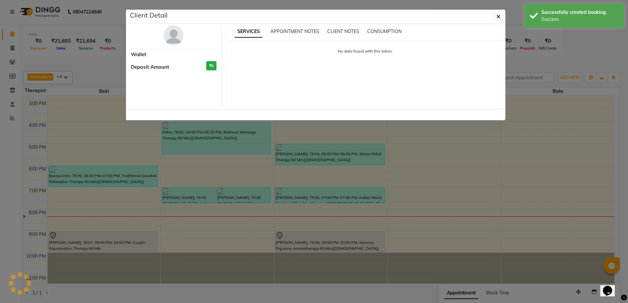
select select "7"
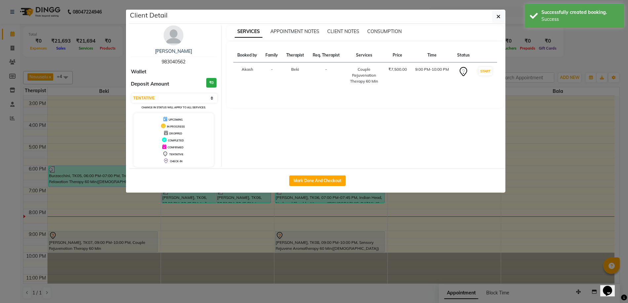
click at [215, 239] on ngb-modal-window "Client Detail [PERSON_NAME] 983040562 Wallet Deposit Amount ₹0 Select IN SERVIC…" at bounding box center [314, 151] width 628 height 303
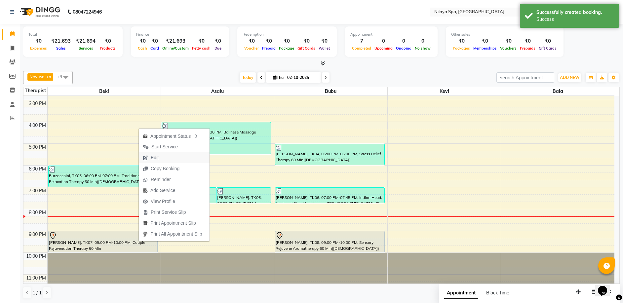
click at [152, 159] on span "Edit" at bounding box center [155, 157] width 8 height 7
select select "tentative"
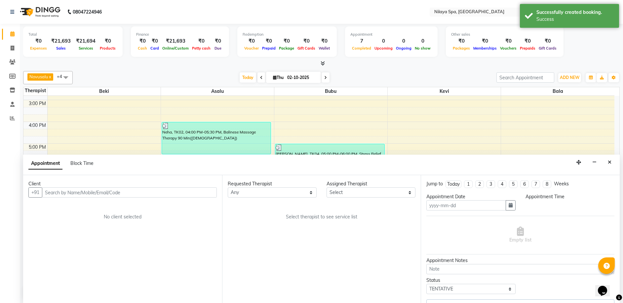
type input "02-10-2025"
select select "92591"
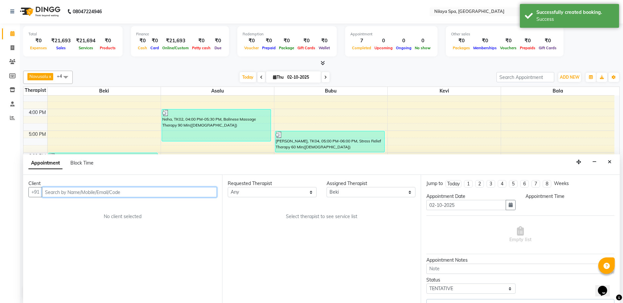
select select "1260"
select select "4564"
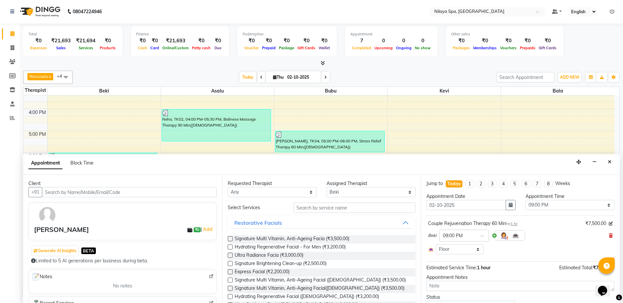
click at [495, 235] on div at bounding box center [509, 235] width 31 height 11
click at [405, 192] on select "Select [PERSON_NAME] Bubu Duh Kevi" at bounding box center [370, 192] width 89 height 10
select select "92599"
click at [326, 187] on select "Select [PERSON_NAME] Bubu Duh Kevi" at bounding box center [370, 192] width 89 height 10
click at [244, 222] on div "Restorative Facials" at bounding box center [258, 223] width 48 height 8
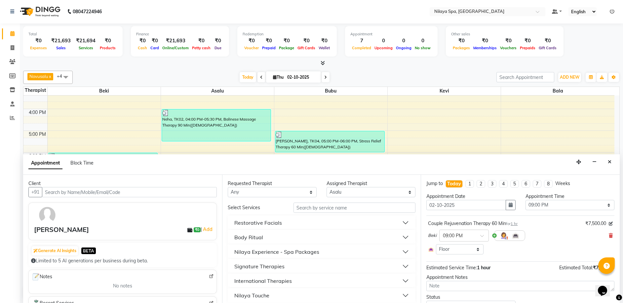
click at [258, 268] on div "Signature Therapies" at bounding box center [259, 266] width 50 height 8
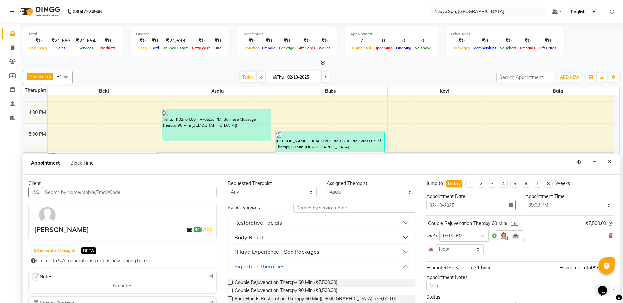
click at [230, 282] on label at bounding box center [230, 282] width 5 height 5
click at [230, 282] on input "checkbox" at bounding box center [230, 283] width 4 height 4
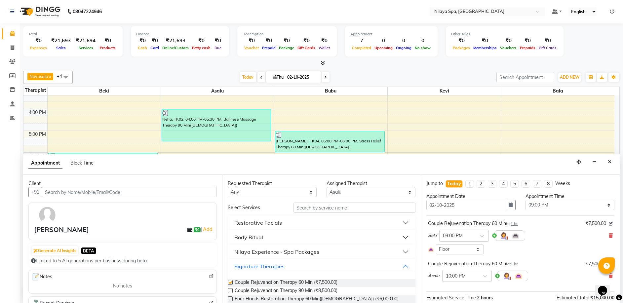
checkbox input "false"
click at [484, 277] on span at bounding box center [487, 278] width 8 height 7
click at [458, 286] on div "09:00 PM" at bounding box center [466, 287] width 49 height 12
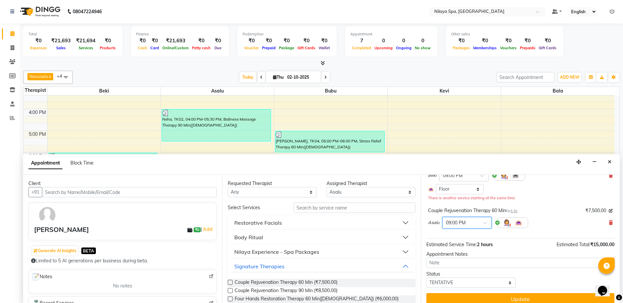
scroll to position [66, 0]
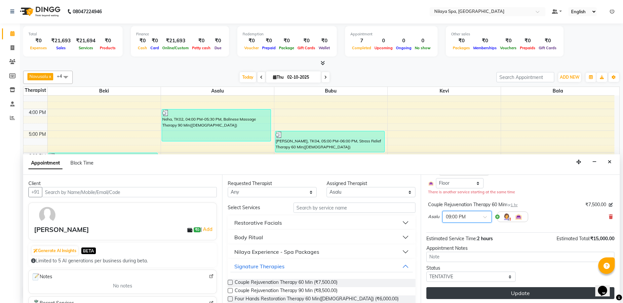
click at [493, 293] on button "Update" at bounding box center [520, 293] width 188 height 12
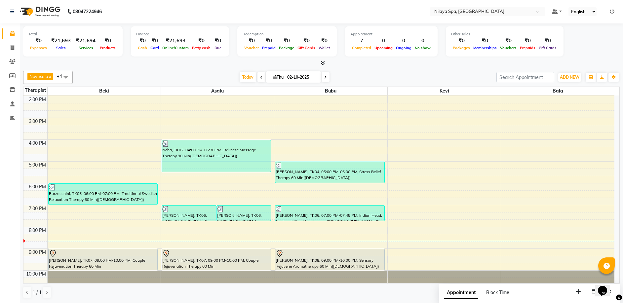
scroll to position [161, 0]
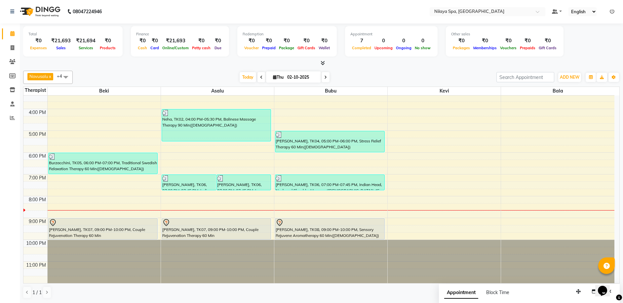
click at [327, 78] on span at bounding box center [325, 77] width 8 height 10
type input "03-10-2025"
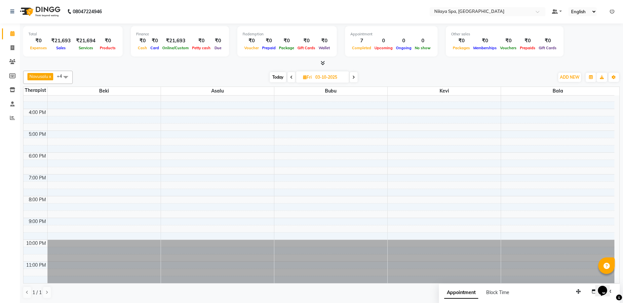
scroll to position [128, 0]
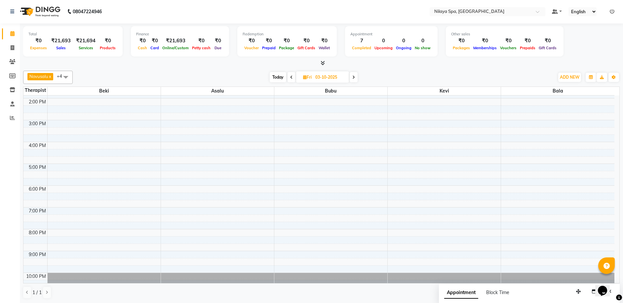
click at [100, 145] on div "8:00 AM 9:00 AM 10:00 AM 11:00 AM 12:00 PM 1:00 PM 2:00 PM 3:00 PM 4:00 PM 5:00…" at bounding box center [318, 142] width 591 height 349
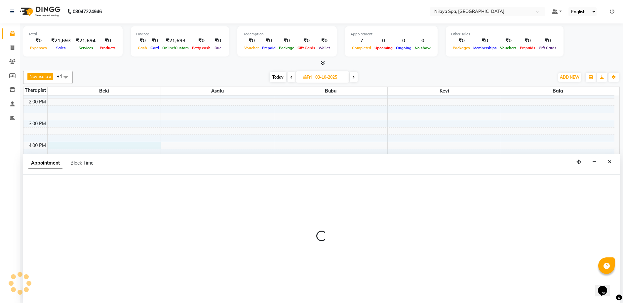
select select "92591"
select select "960"
select select "tentative"
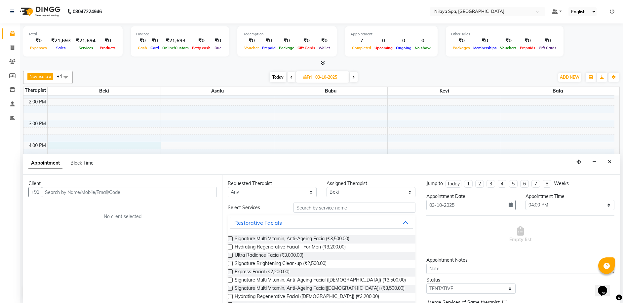
click at [66, 193] on input "text" at bounding box center [129, 192] width 175 height 10
type input "S"
type input "n"
click at [291, 80] on span at bounding box center [291, 77] width 8 height 10
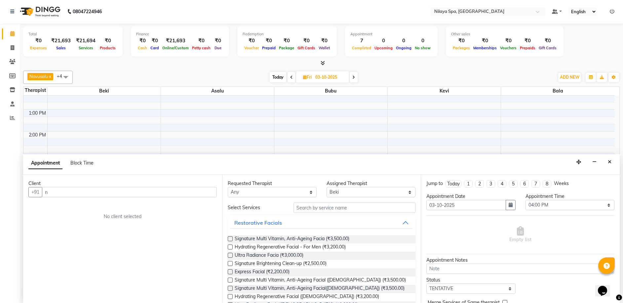
type input "02-10-2025"
select select "960"
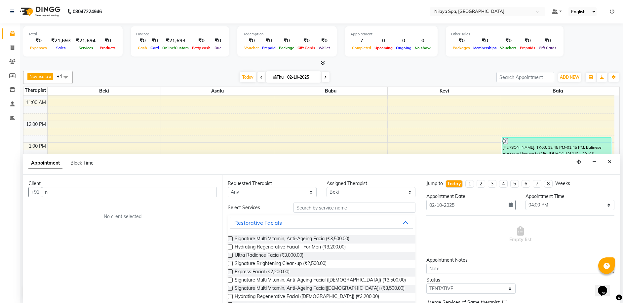
scroll to position [161, 0]
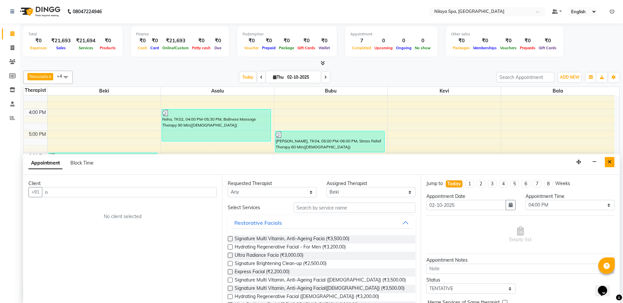
click at [611, 163] on button "Close" at bounding box center [610, 162] width 10 height 10
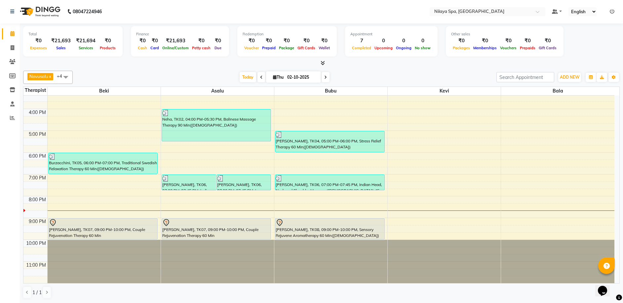
click at [325, 79] on icon at bounding box center [325, 77] width 3 height 4
type input "03-10-2025"
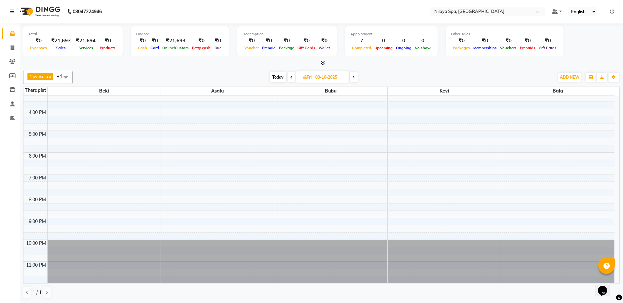
click at [62, 114] on div "8:00 AM 9:00 AM 10:00 AM 11:00 AM 12:00 PM 1:00 PM 2:00 PM 3:00 PM 4:00 PM 5:00…" at bounding box center [318, 109] width 591 height 349
select select "92591"
select select "960"
select select "tentative"
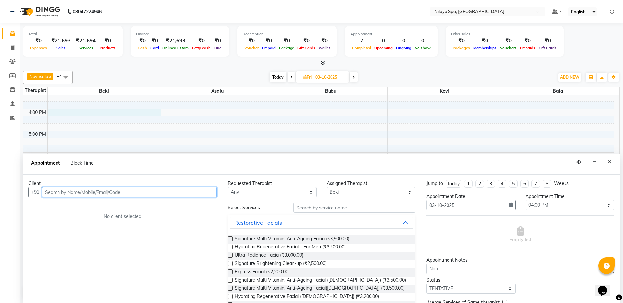
click at [62, 193] on input "text" at bounding box center [129, 192] width 175 height 10
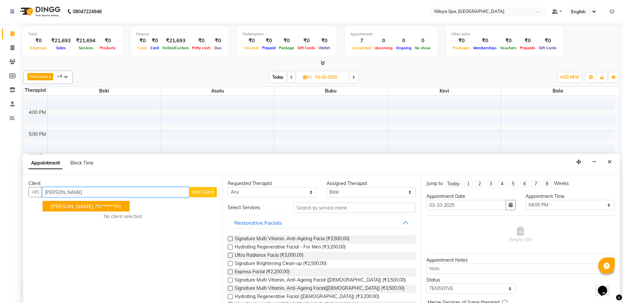
click at [94, 207] on ngb-highlight "70******91" at bounding box center [107, 206] width 27 height 7
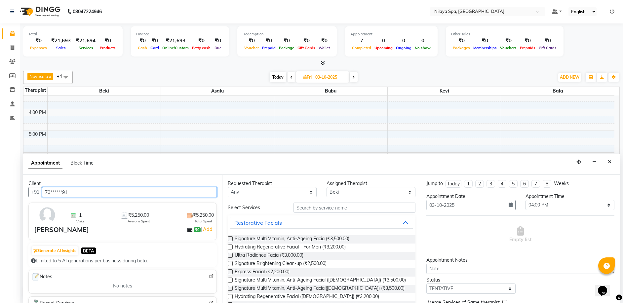
type input "70******91"
click at [255, 223] on div "Restorative Facials" at bounding box center [258, 223] width 48 height 8
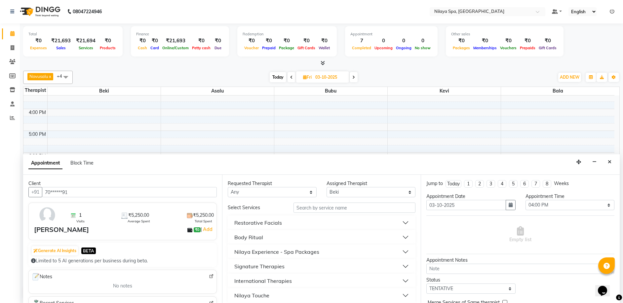
click at [260, 268] on div "Signature Therapies" at bounding box center [259, 266] width 50 height 8
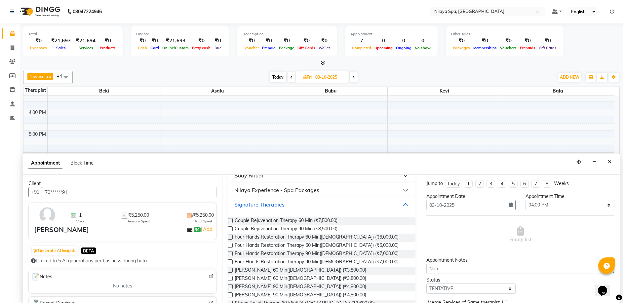
scroll to position [66, 0]
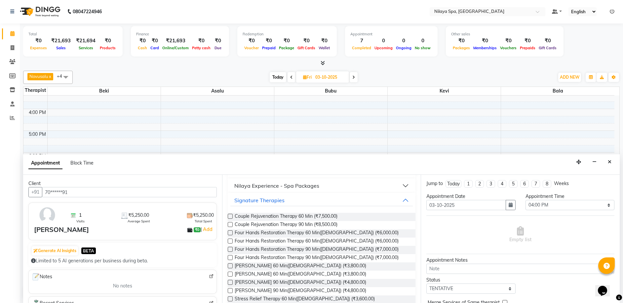
click at [231, 273] on label at bounding box center [230, 274] width 5 height 5
click at [231, 273] on input "checkbox" at bounding box center [230, 275] width 4 height 4
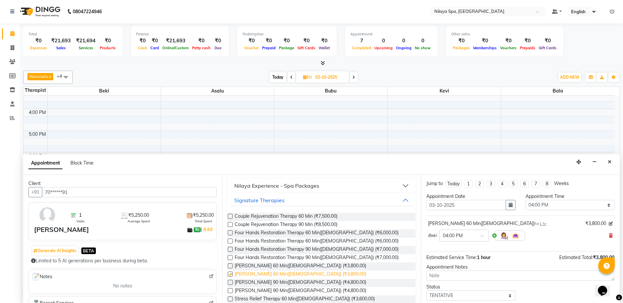
checkbox input "false"
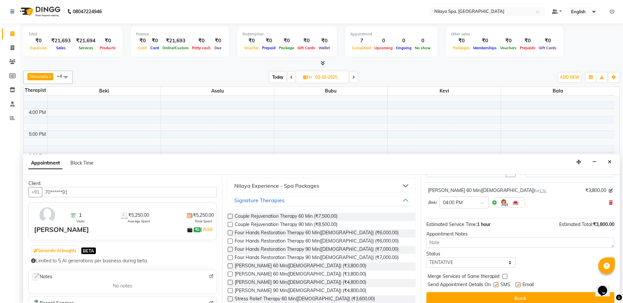
scroll to position [39, 0]
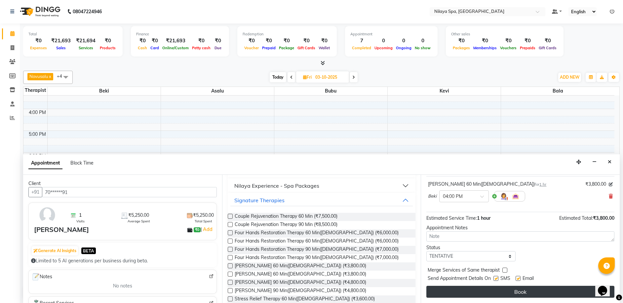
click at [487, 293] on button "Book" at bounding box center [520, 292] width 188 height 12
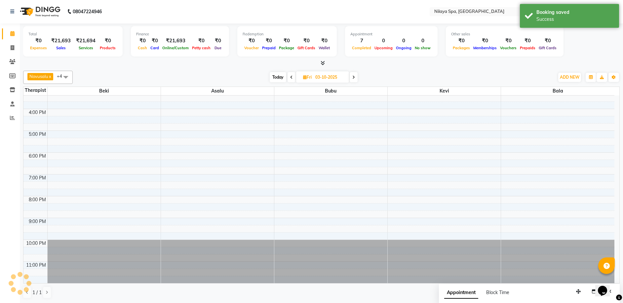
scroll to position [0, 0]
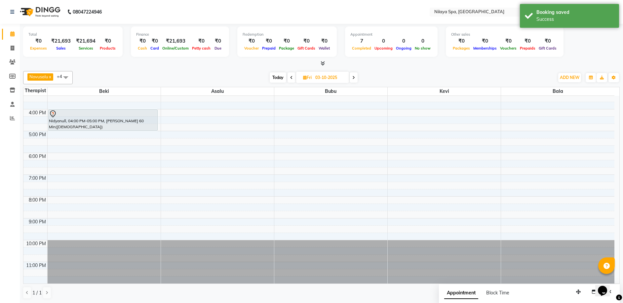
click at [177, 114] on div "8:00 AM 9:00 AM 10:00 AM 11:00 AM 12:00 PM 1:00 PM 2:00 PM 3:00 PM 4:00 PM 5:00…" at bounding box center [318, 109] width 591 height 349
select select "92599"
select select "tentative"
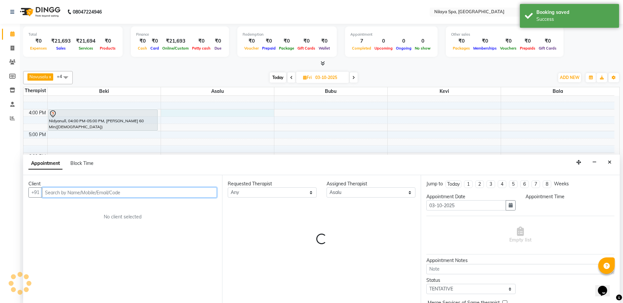
scroll to position [0, 0]
select select "960"
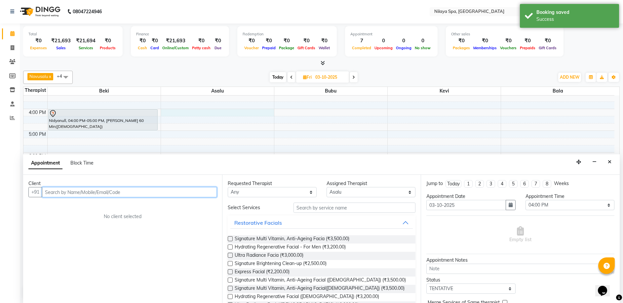
click at [69, 191] on input "text" at bounding box center [129, 192] width 175 height 10
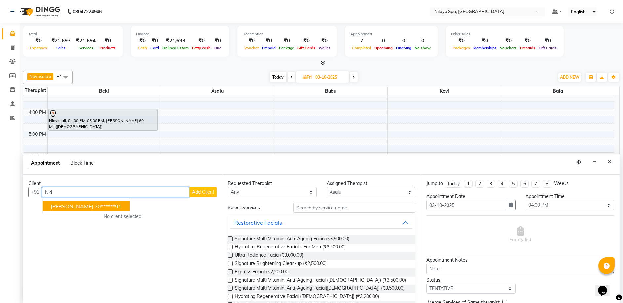
click at [94, 206] on ngb-highlight "70******91" at bounding box center [107, 206] width 27 height 7
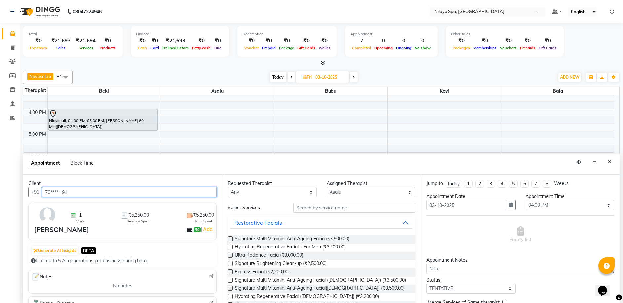
type input "70******91"
click at [258, 224] on div "Restorative Facials" at bounding box center [258, 223] width 48 height 8
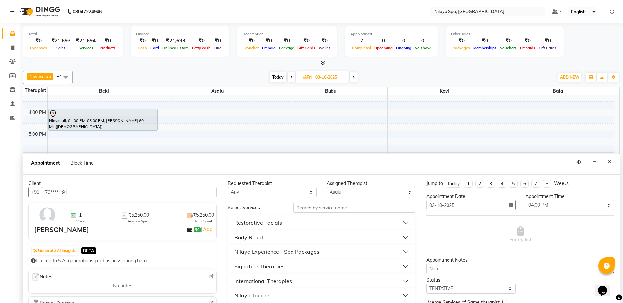
click at [257, 268] on div "Signature Therapies" at bounding box center [259, 266] width 50 height 8
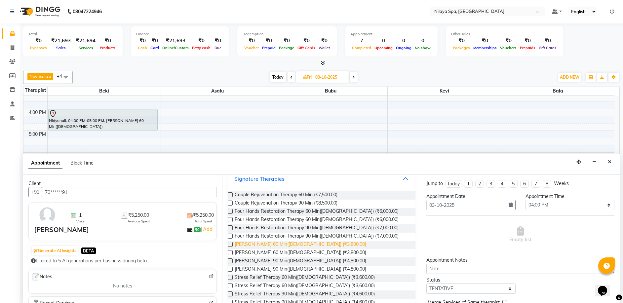
scroll to position [99, 0]
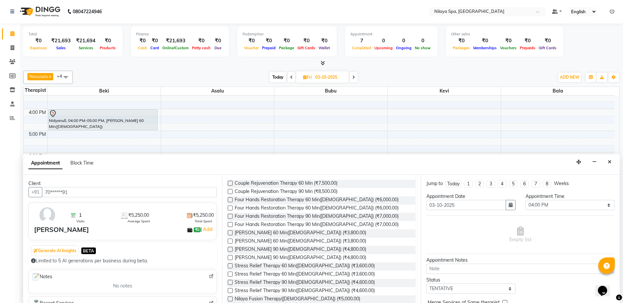
click at [230, 265] on label at bounding box center [230, 265] width 5 height 5
click at [230, 265] on input "checkbox" at bounding box center [230, 266] width 4 height 4
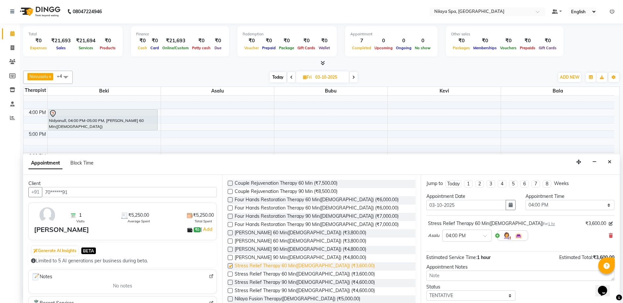
checkbox input "false"
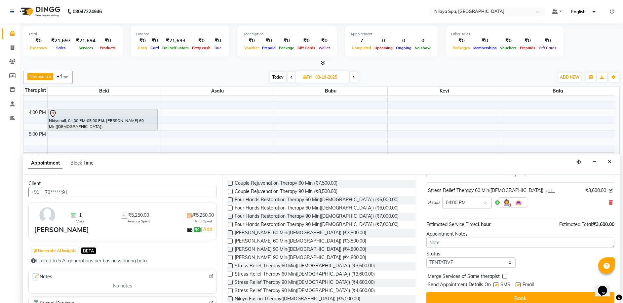
scroll to position [39, 0]
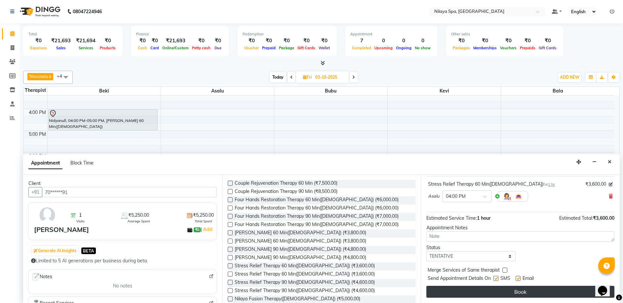
click at [485, 293] on button "Book" at bounding box center [520, 292] width 188 height 12
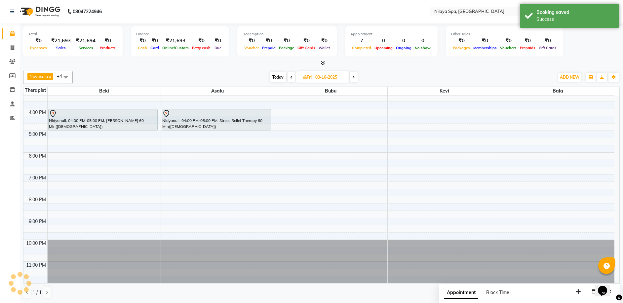
scroll to position [0, 0]
click at [292, 76] on span at bounding box center [291, 77] width 8 height 10
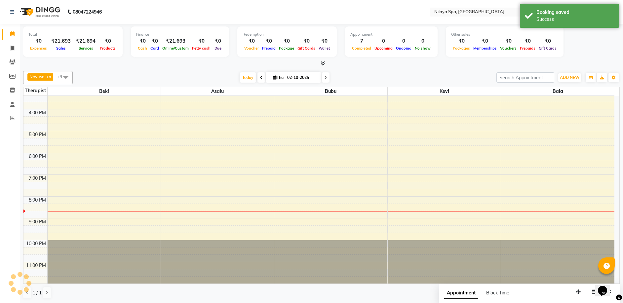
scroll to position [161, 0]
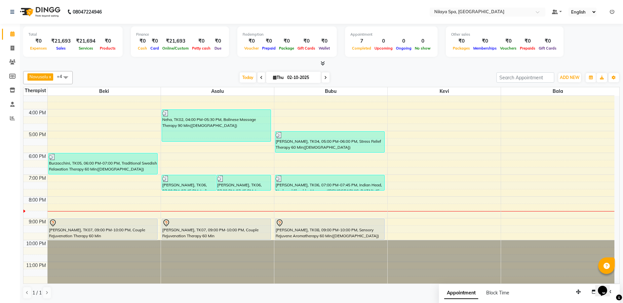
click at [325, 78] on icon at bounding box center [325, 78] width 3 height 4
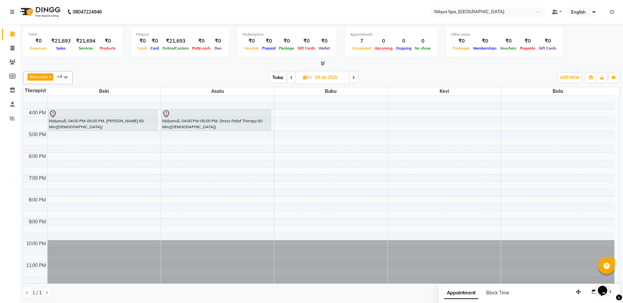
click at [290, 78] on icon at bounding box center [291, 78] width 3 height 4
type input "02-10-2025"
